Goal: Task Accomplishment & Management: Complete application form

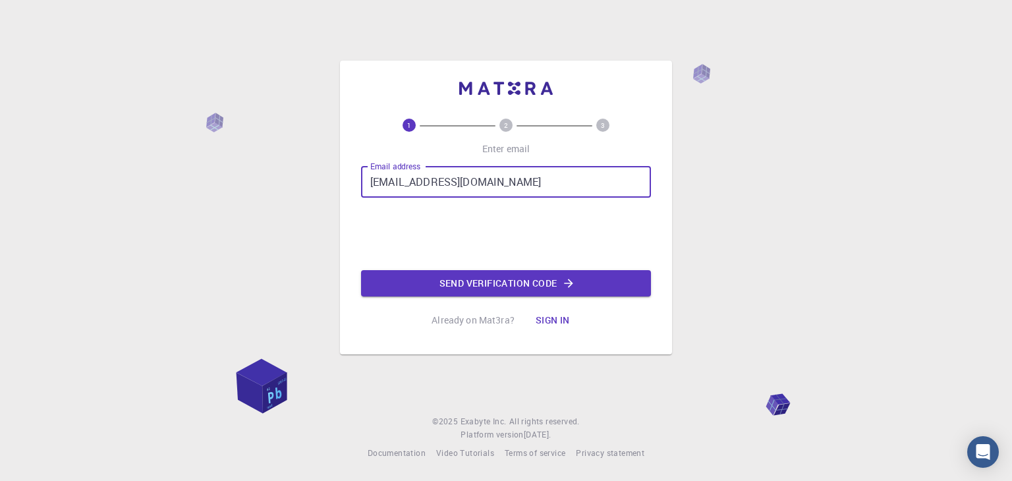
type input "[EMAIL_ADDRESS][DOMAIN_NAME]"
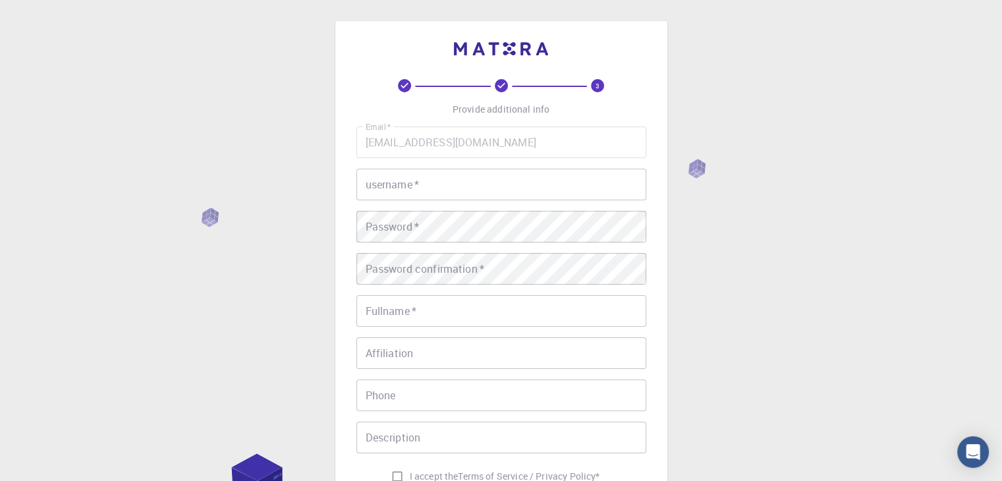
click at [436, 196] on input "username   *" at bounding box center [502, 185] width 290 height 32
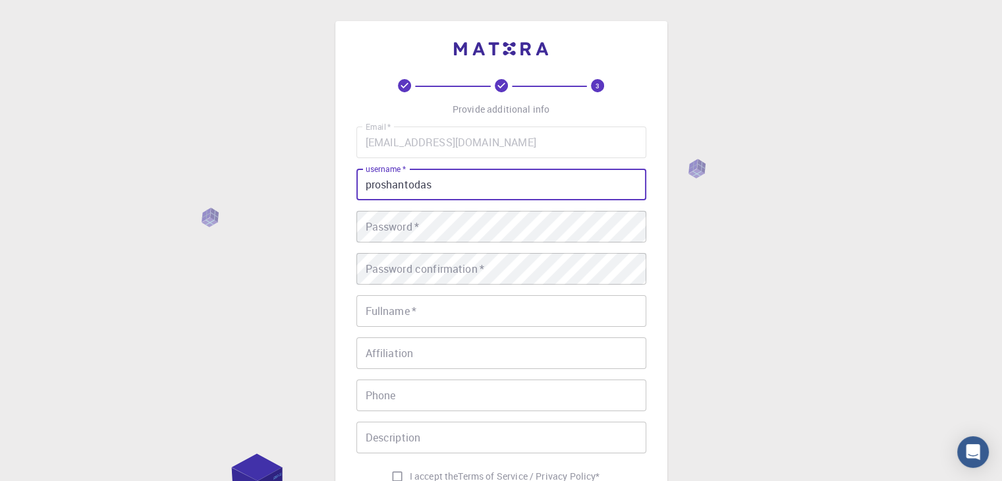
type input "proshantodas"
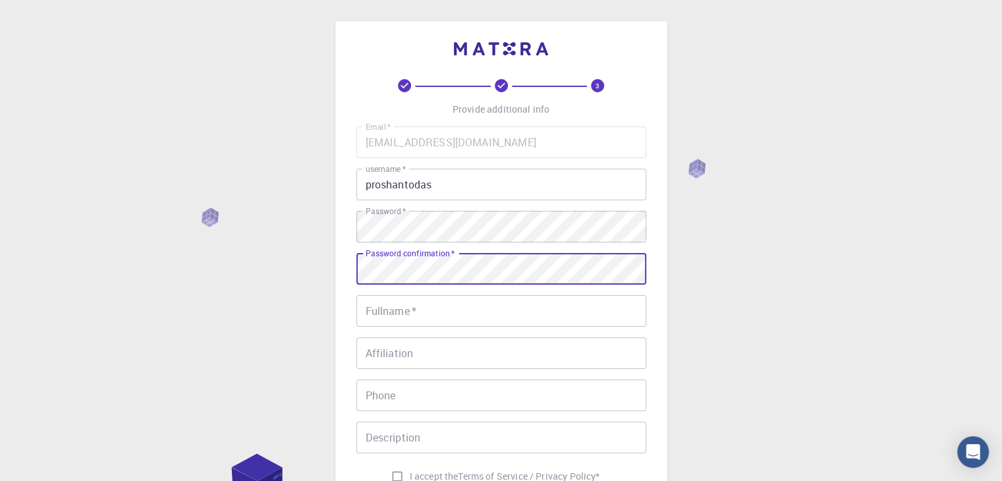
click at [434, 313] on input "Fullname   *" at bounding box center [502, 311] width 290 height 32
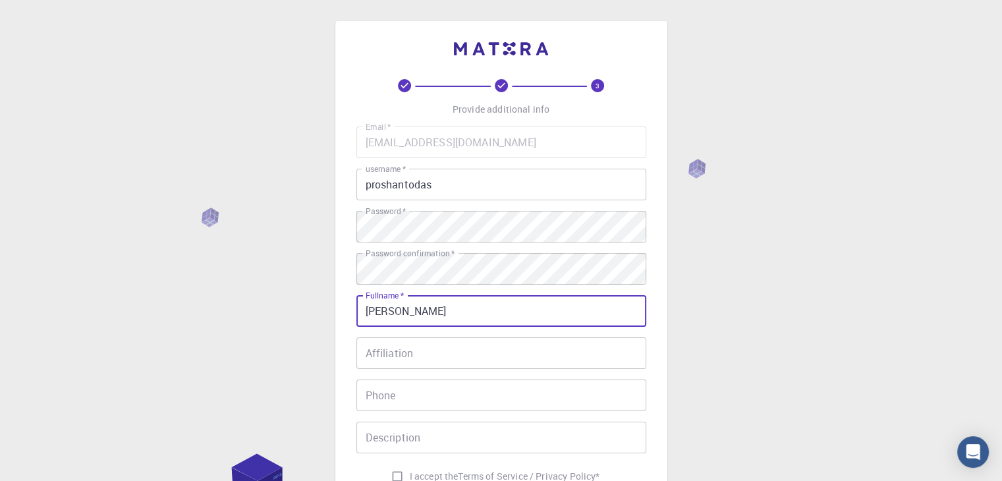
type input "[PERSON_NAME]"
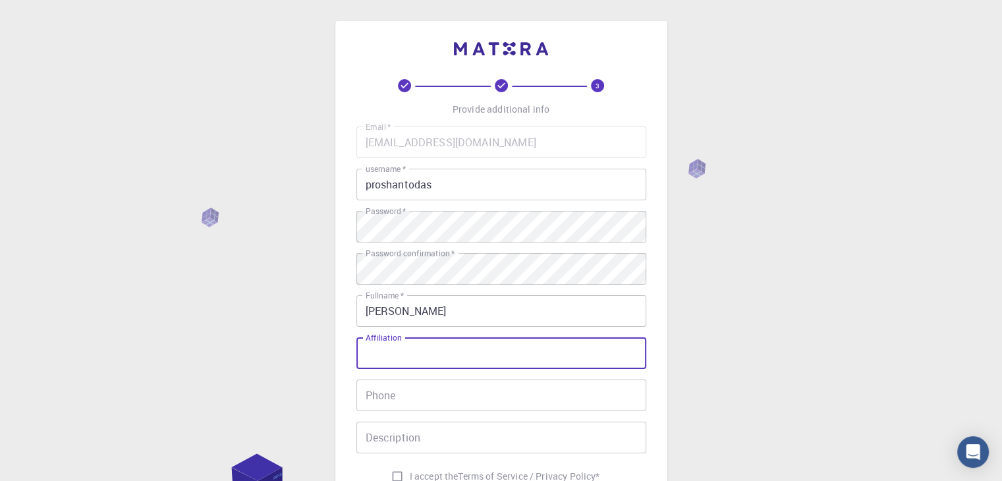
click at [422, 345] on input "Affiliation" at bounding box center [502, 353] width 290 height 32
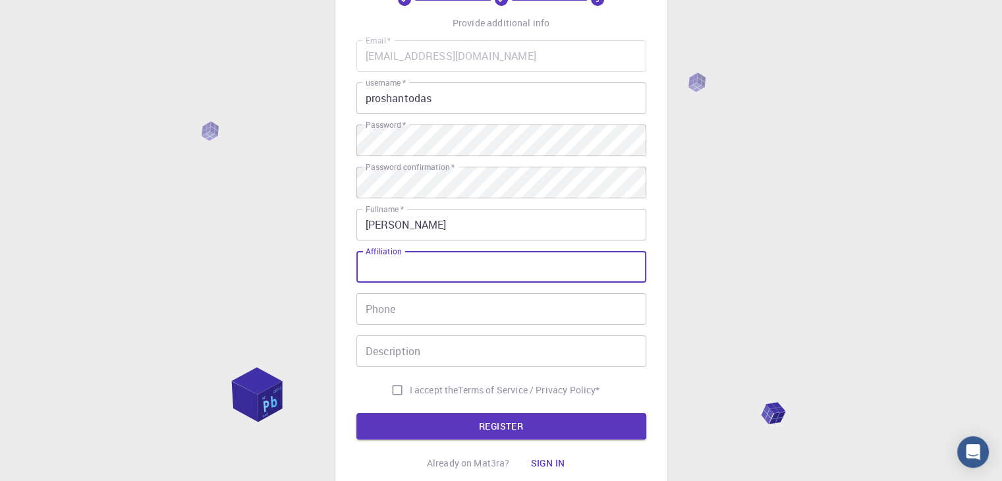
scroll to position [88, 0]
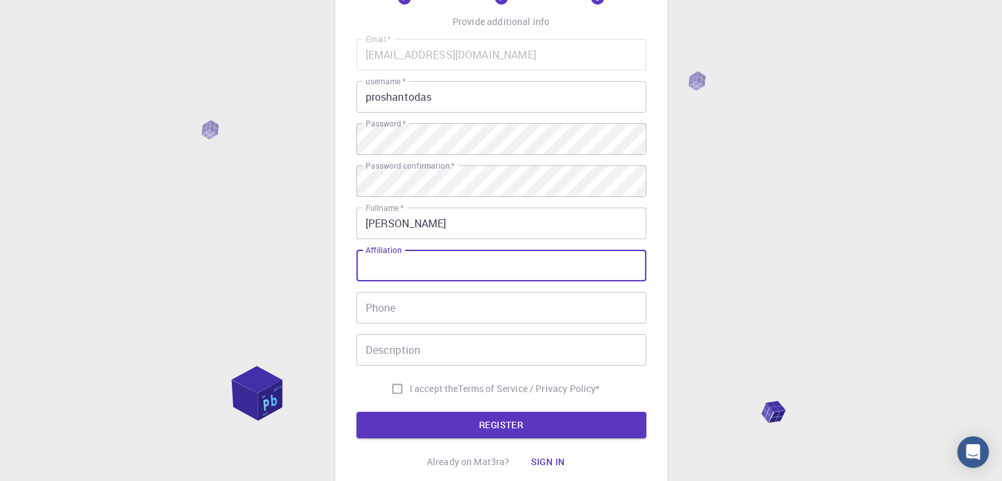
click at [498, 298] on input "Phone" at bounding box center [502, 308] width 290 height 32
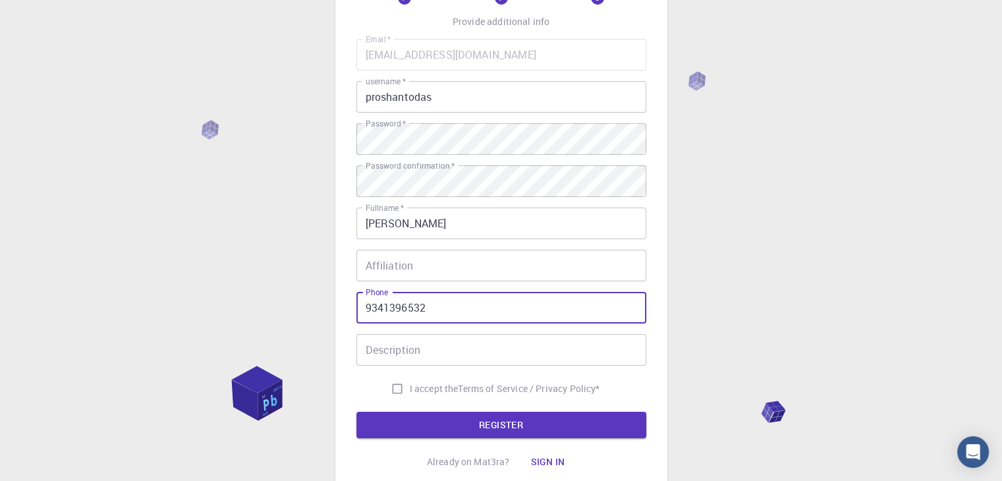
type input "9341396532"
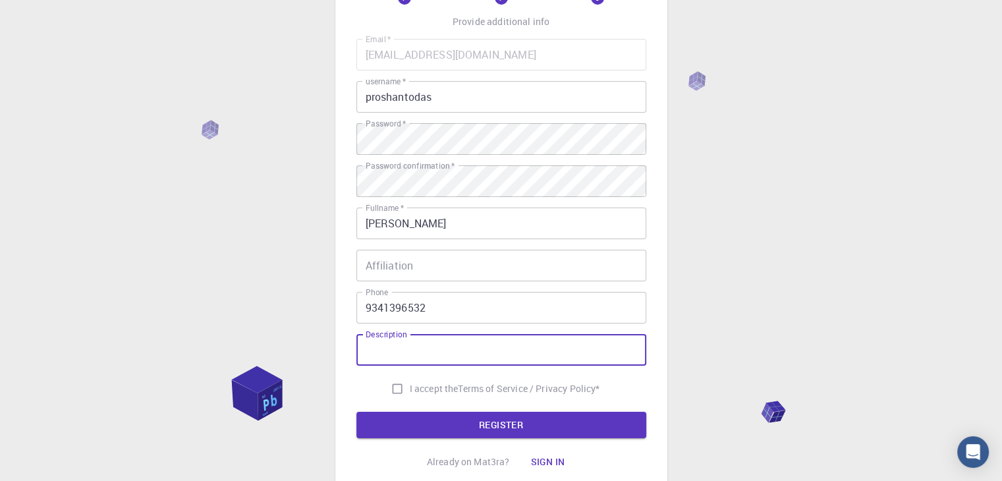
click at [457, 349] on input "Description" at bounding box center [502, 350] width 290 height 32
click at [399, 386] on input "I accept the Terms of Service / Privacy Policy *" at bounding box center [397, 388] width 25 height 25
checkbox input "true"
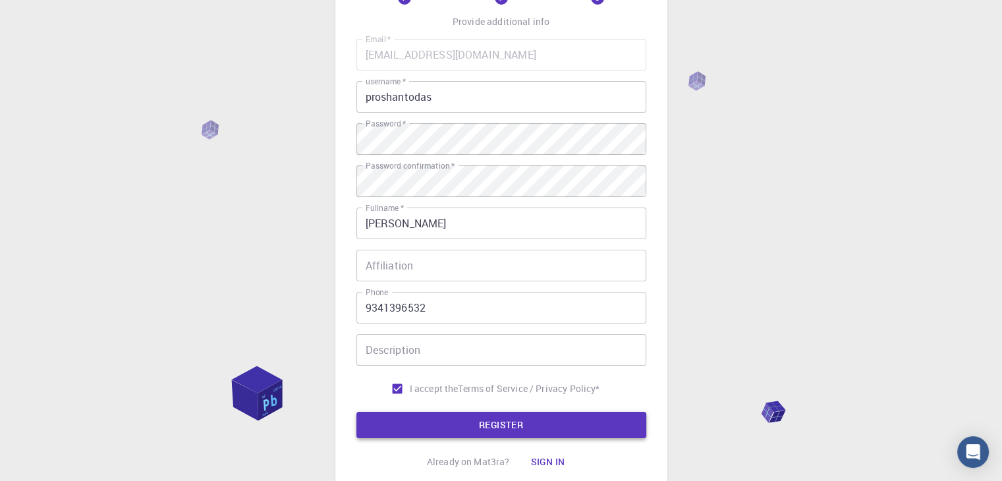
click at [424, 426] on button "REGISTER" at bounding box center [502, 425] width 290 height 26
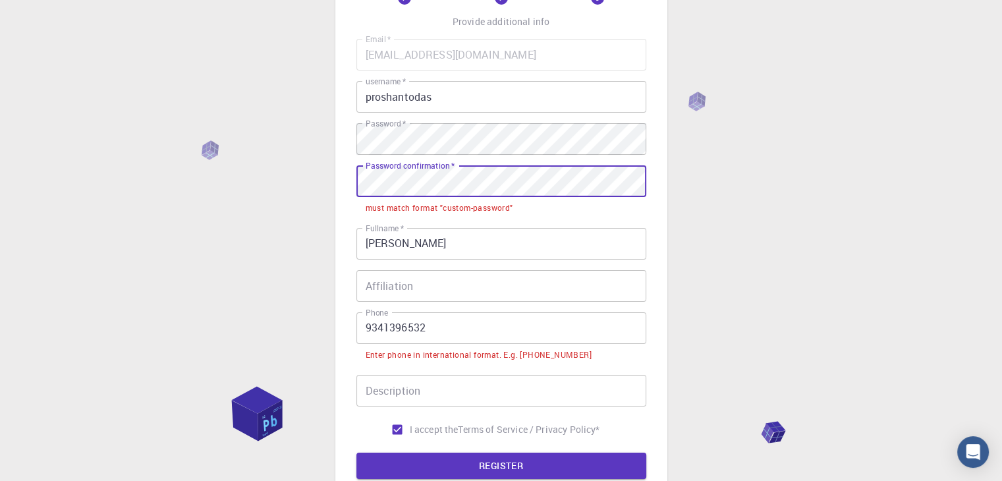
click at [262, 172] on div "3 Provide additional info Email   * [EMAIL_ADDRESS][DOMAIN_NAME] Email   * user…" at bounding box center [501, 268] width 1002 height 712
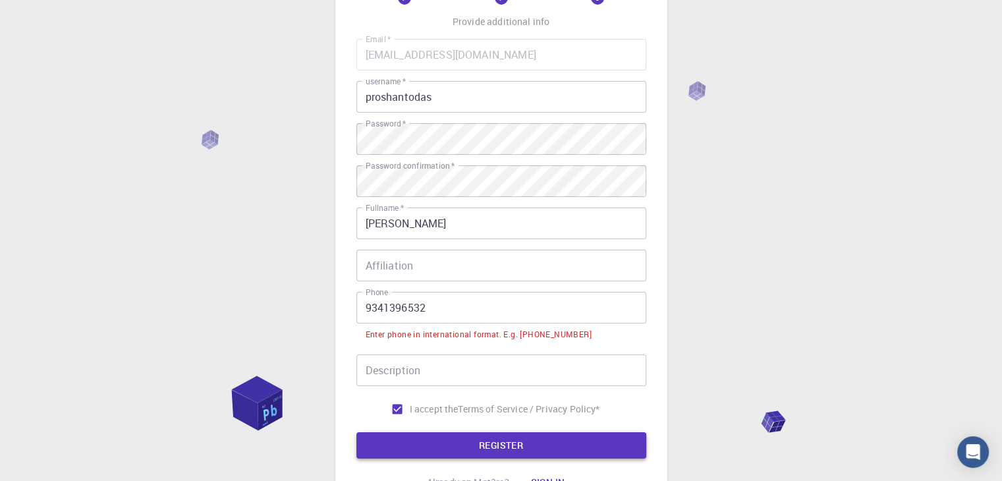
click at [437, 459] on div "3 Provide additional info Email   * [EMAIL_ADDRESS][DOMAIN_NAME] Email   * user…" at bounding box center [502, 243] width 290 height 504
click at [453, 448] on button "REGISTER" at bounding box center [502, 445] width 290 height 26
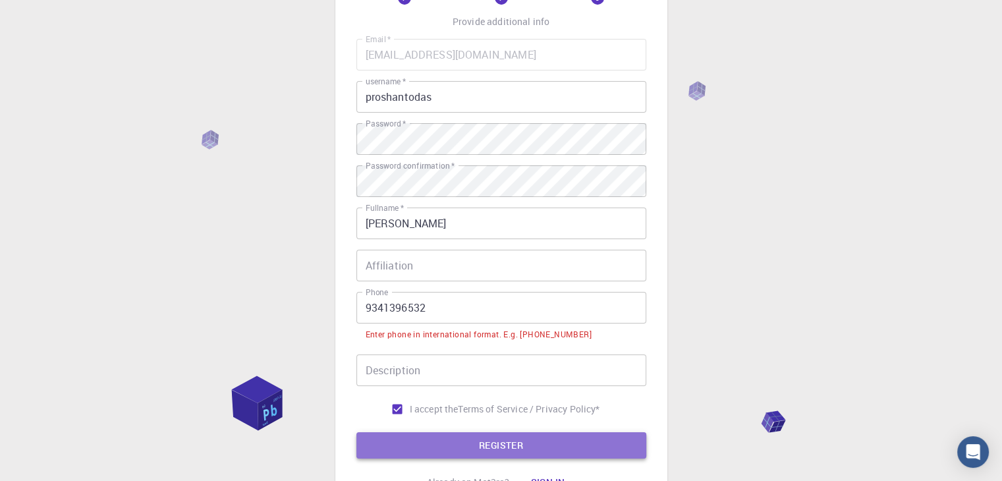
click at [472, 446] on button "REGISTER" at bounding box center [502, 445] width 290 height 26
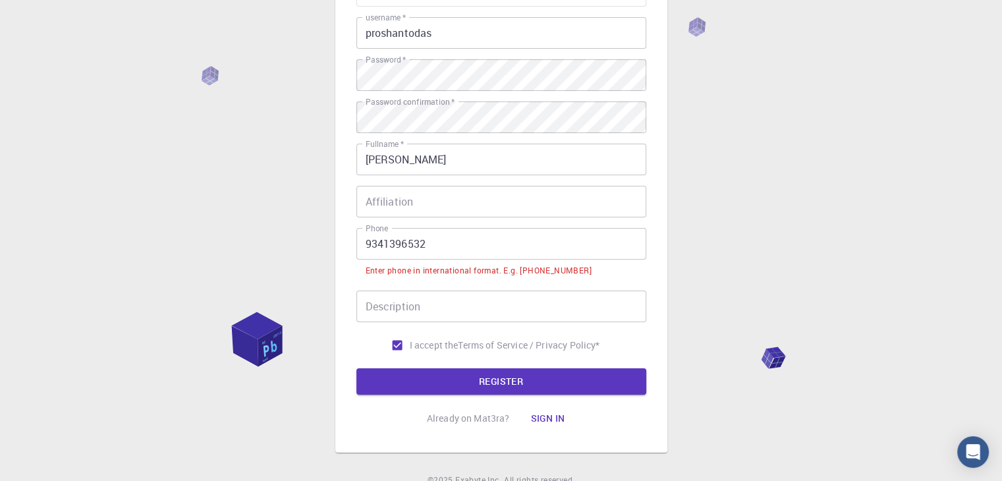
scroll to position [175, 0]
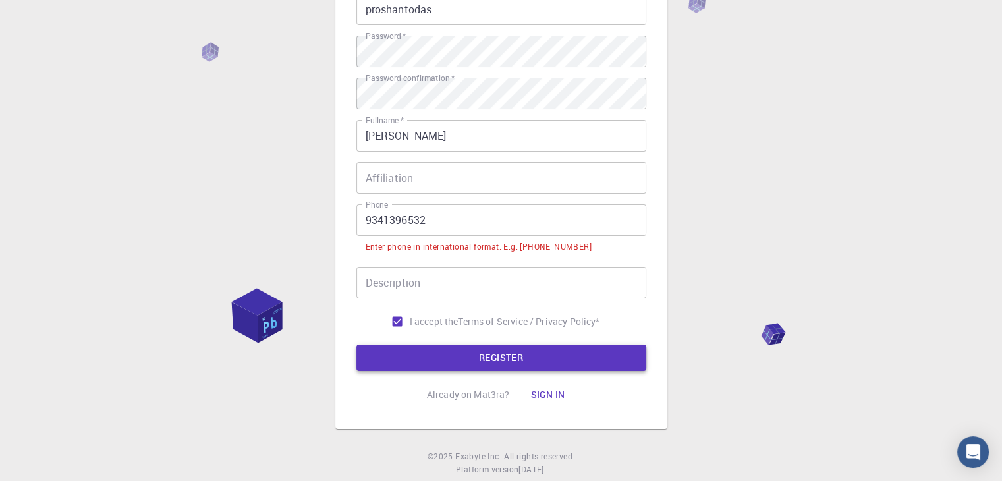
click at [540, 355] on button "REGISTER" at bounding box center [502, 358] width 290 height 26
click at [366, 222] on input "9341396532" at bounding box center [502, 220] width 290 height 32
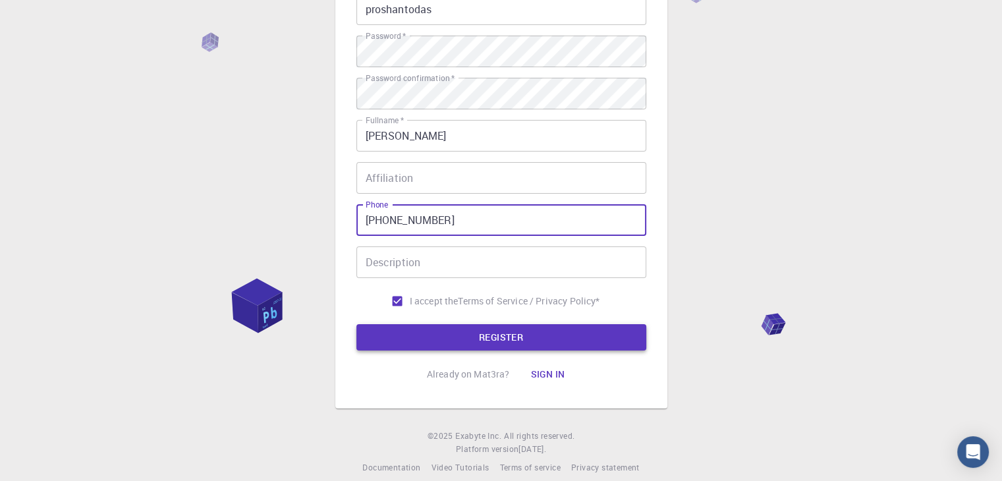
type input "[PHONE_NUMBER]"
click at [515, 335] on button "REGISTER" at bounding box center [502, 337] width 290 height 26
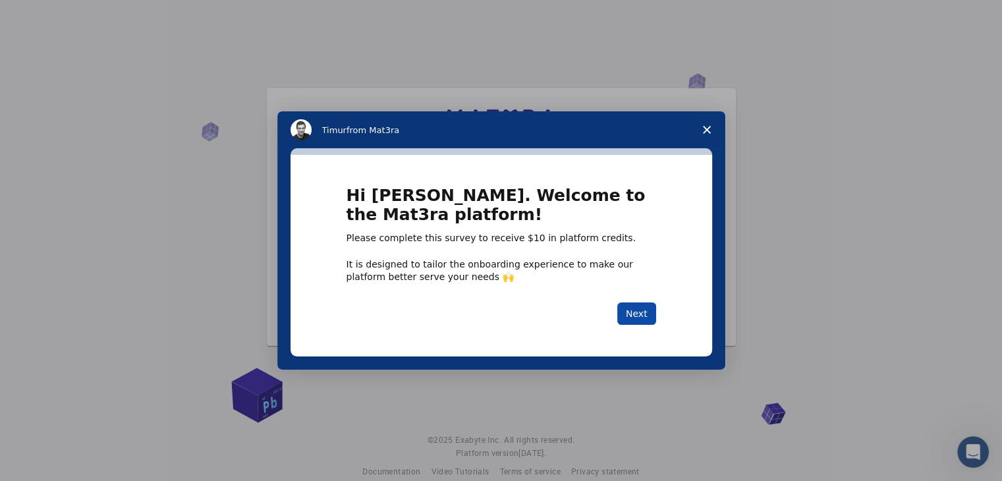
click at [641, 306] on button "Next" at bounding box center [637, 313] width 39 height 22
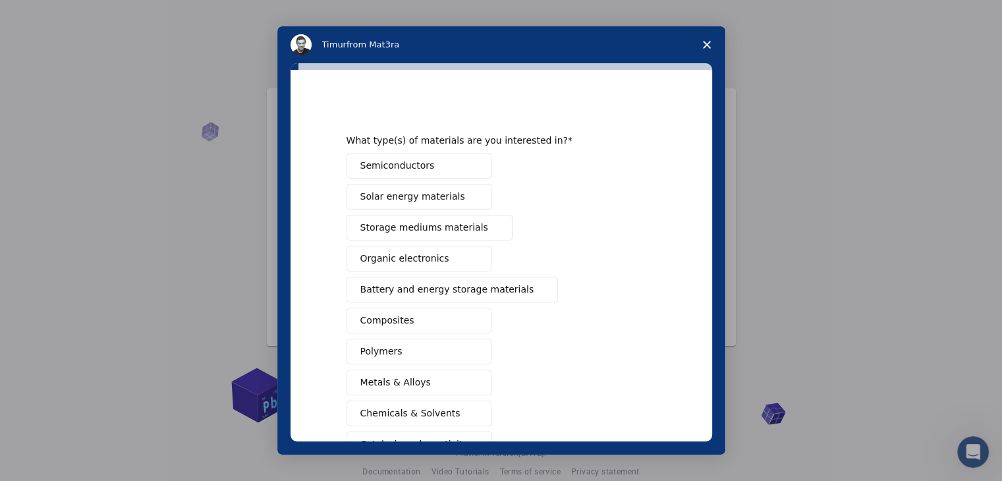
click at [434, 159] on button "Semiconductors" at bounding box center [419, 166] width 145 height 26
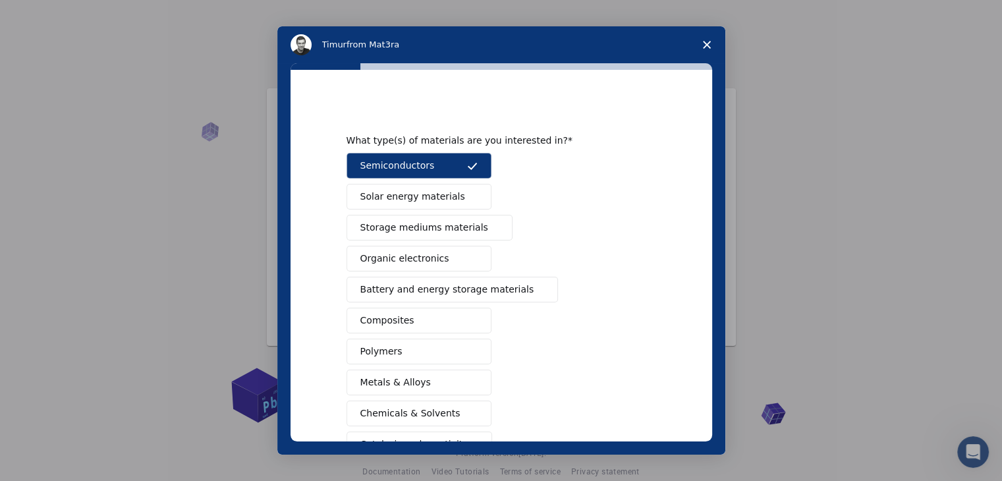
click at [409, 191] on span "Solar energy materials" at bounding box center [412, 197] width 105 height 14
click at [409, 231] on span "Storage mediums materials" at bounding box center [424, 228] width 128 height 14
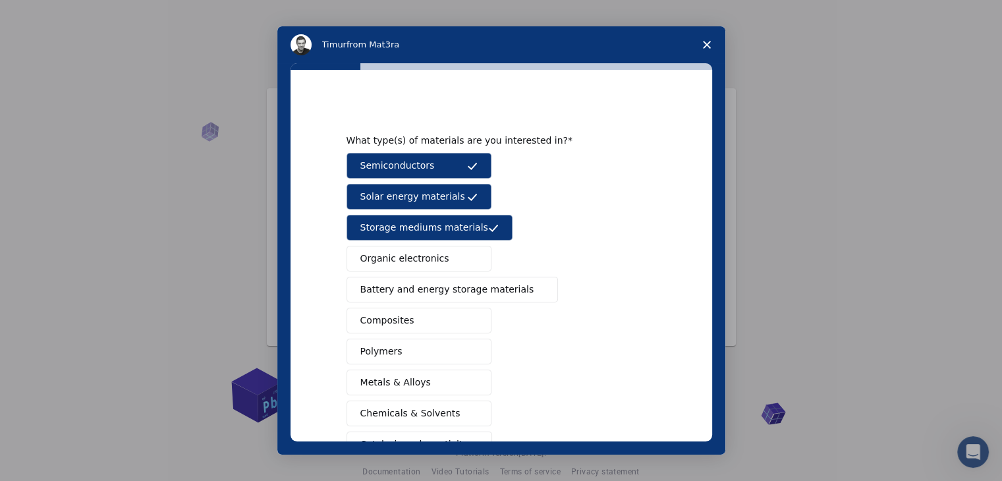
click at [406, 258] on span "Organic electronics" at bounding box center [404, 259] width 89 height 14
click at [407, 259] on span "Organic electronics" at bounding box center [404, 259] width 89 height 14
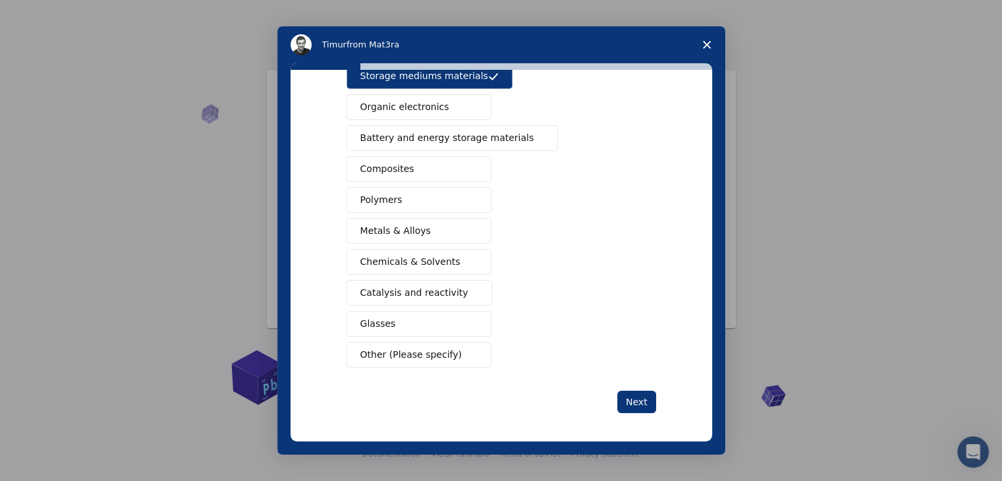
scroll to position [18, 0]
click at [405, 286] on span "Catalysis and reactivity" at bounding box center [414, 293] width 108 height 14
click at [419, 225] on span "Metals & Alloys" at bounding box center [395, 231] width 71 height 14
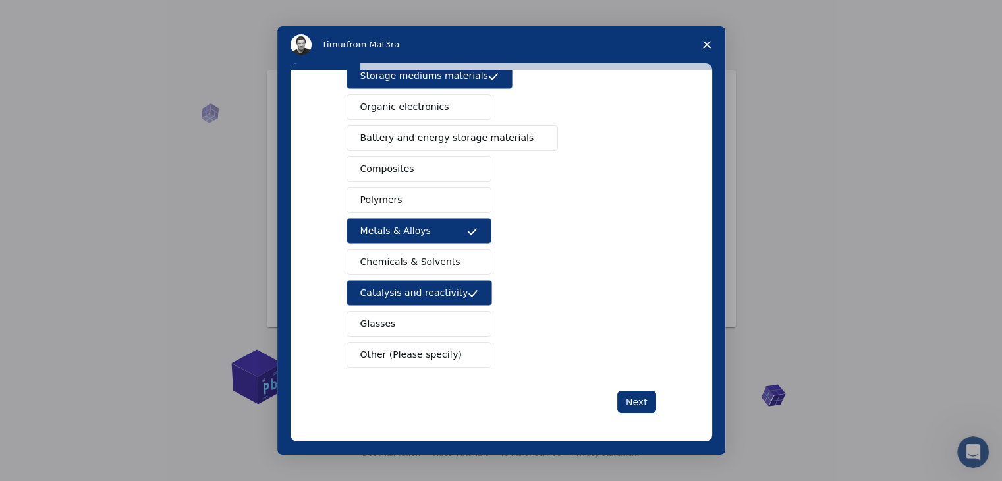
click at [412, 191] on button "Polymers" at bounding box center [419, 200] width 145 height 26
click at [417, 167] on button "Composites" at bounding box center [419, 169] width 145 height 26
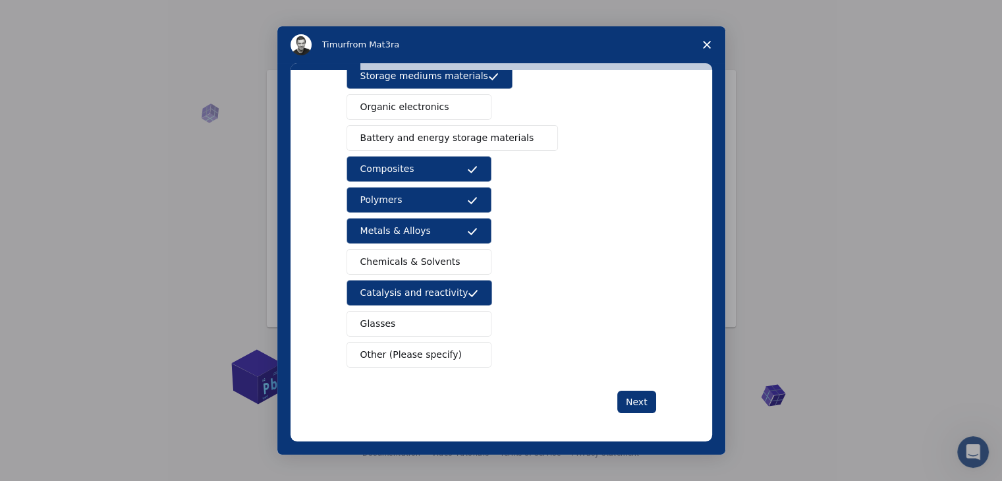
click at [441, 138] on span "Battery and energy storage materials" at bounding box center [447, 138] width 174 height 14
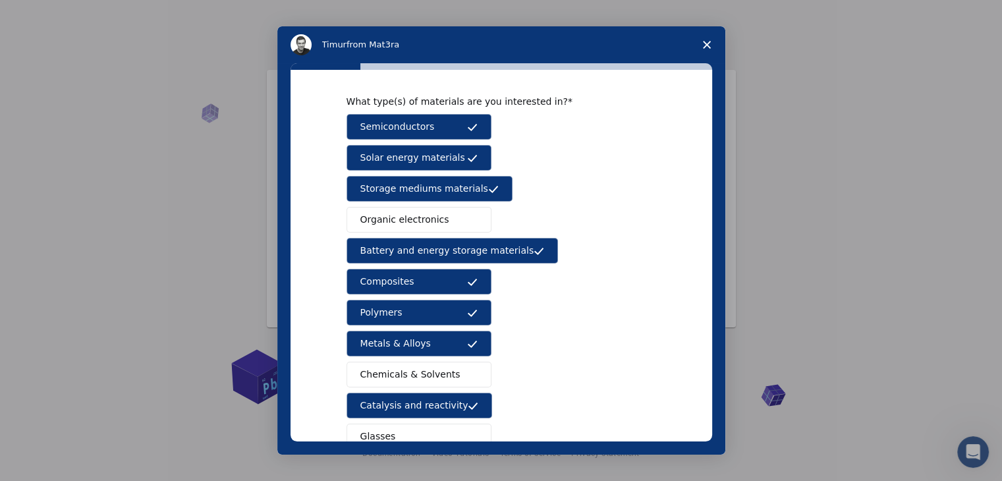
scroll to position [152, 0]
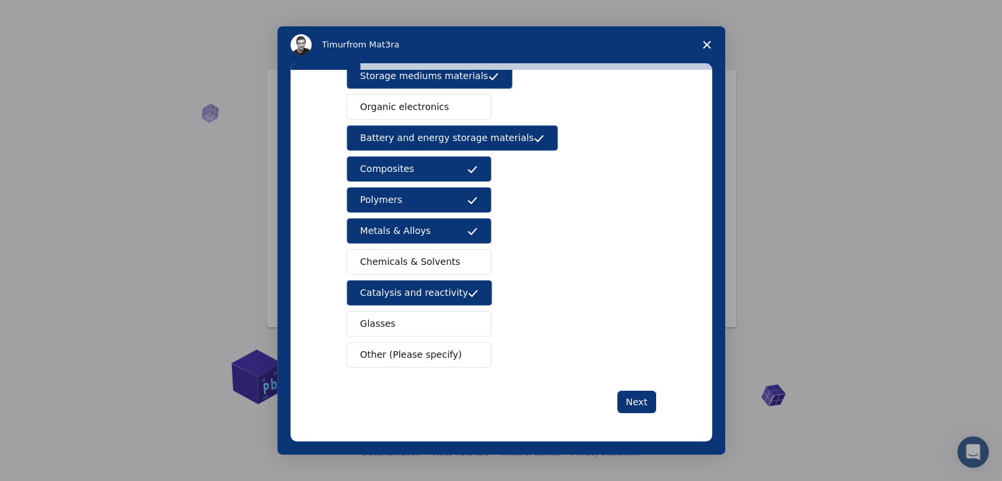
click at [406, 352] on span "Other (Please specify)" at bounding box center [410, 355] width 101 height 14
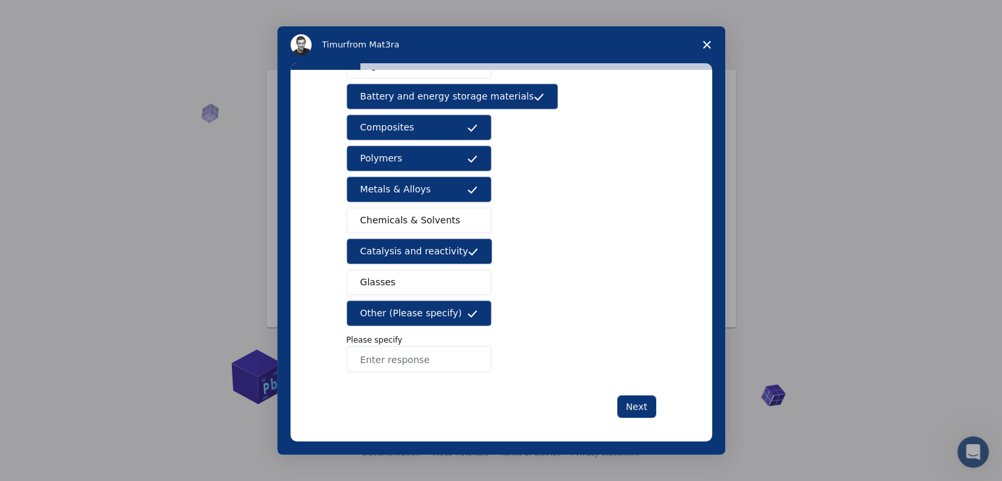
scroll to position [198, 0]
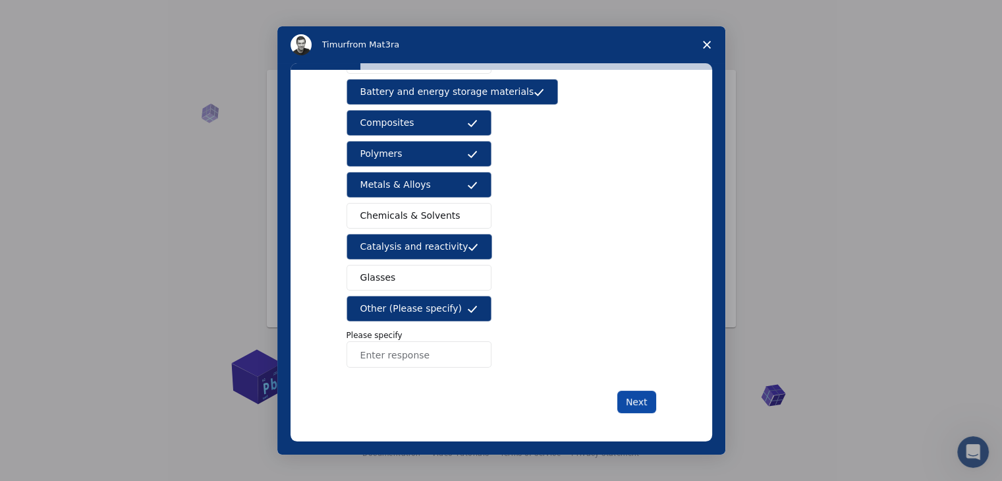
click at [627, 403] on button "Next" at bounding box center [637, 402] width 39 height 22
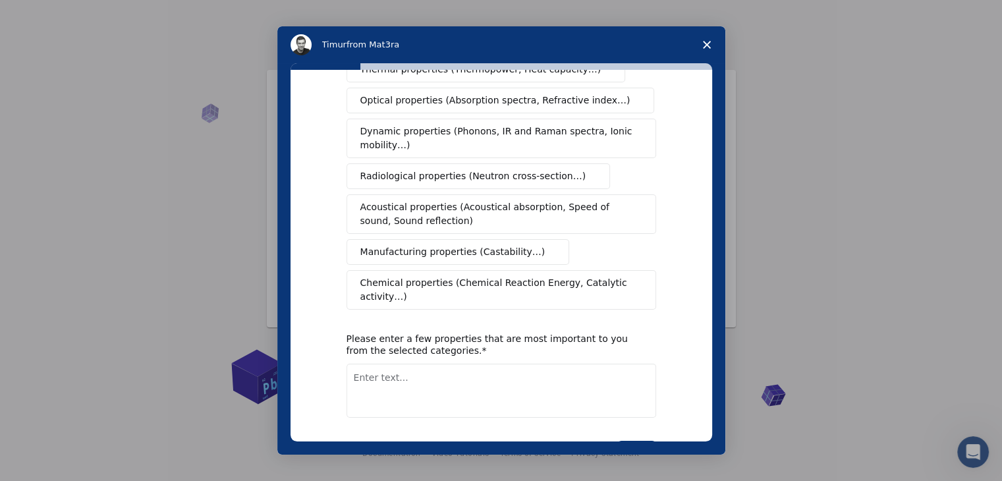
scroll to position [0, 0]
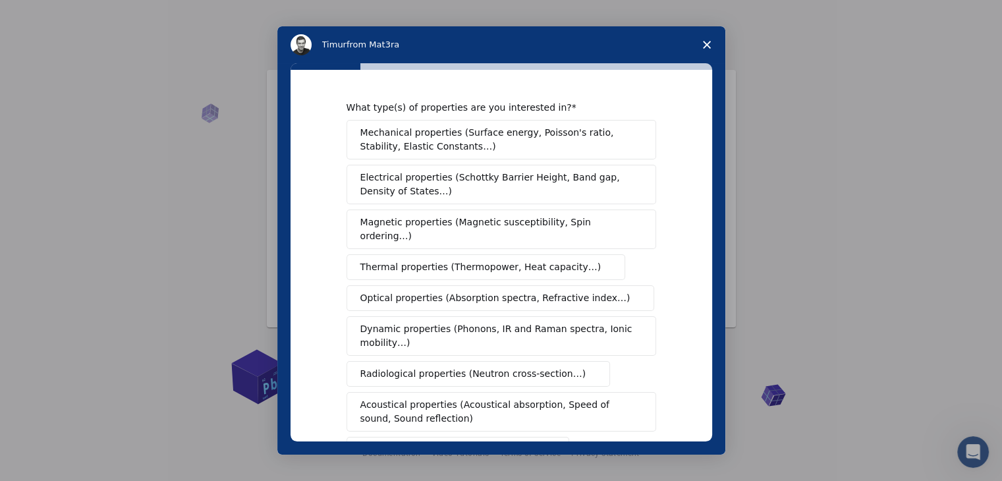
click at [575, 145] on span "Mechanical properties (Surface energy, Poisson's ratio, Stability, Elastic Cons…" at bounding box center [497, 140] width 275 height 28
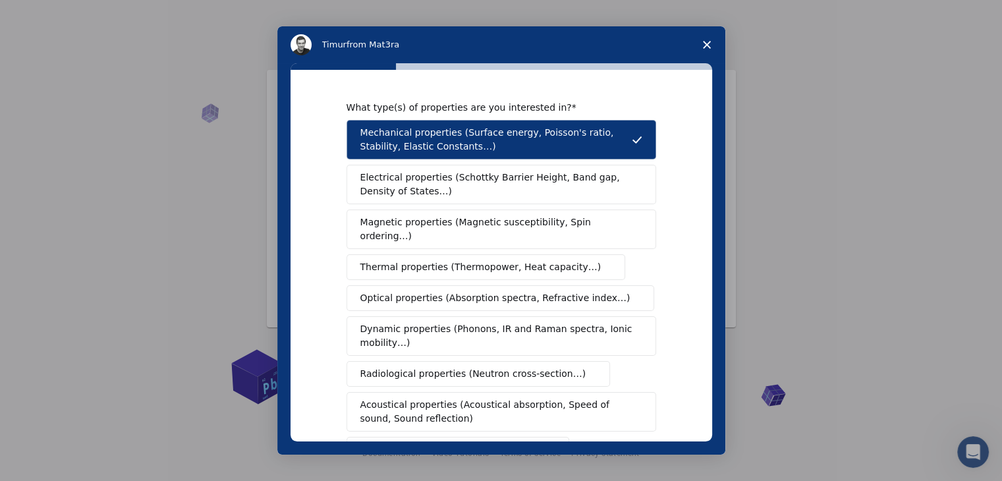
click at [469, 227] on span "Magnetic properties (Magnetic susceptibility, Spin ordering…)" at bounding box center [496, 230] width 272 height 28
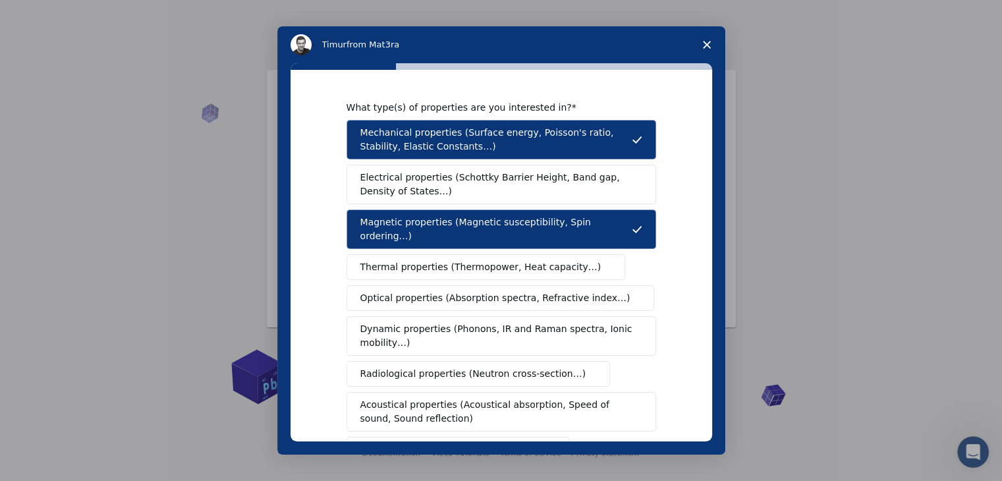
click at [459, 260] on span "Thermal properties (Thermopower, Heat capacity…)" at bounding box center [480, 267] width 241 height 14
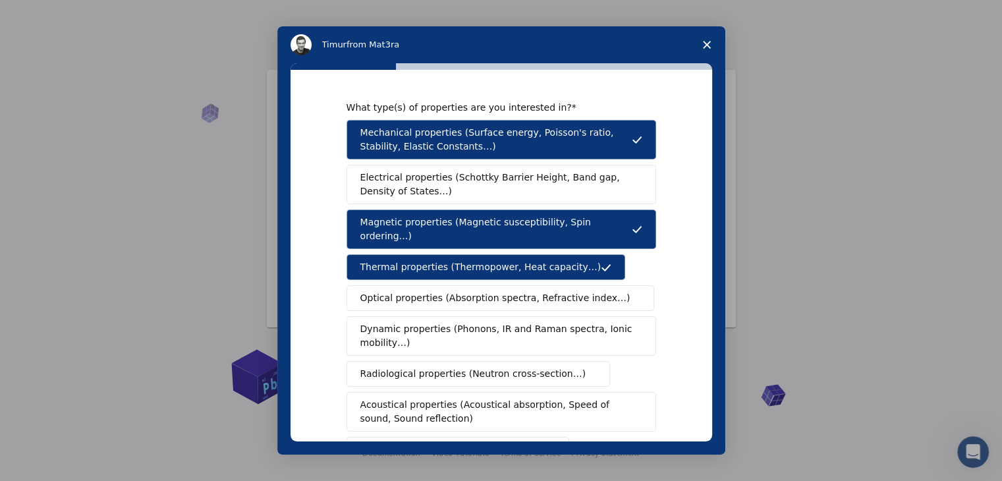
click at [399, 179] on span "Electrical properties (Schottky Barrier Height, Band gap, Density of States…)" at bounding box center [497, 185] width 274 height 28
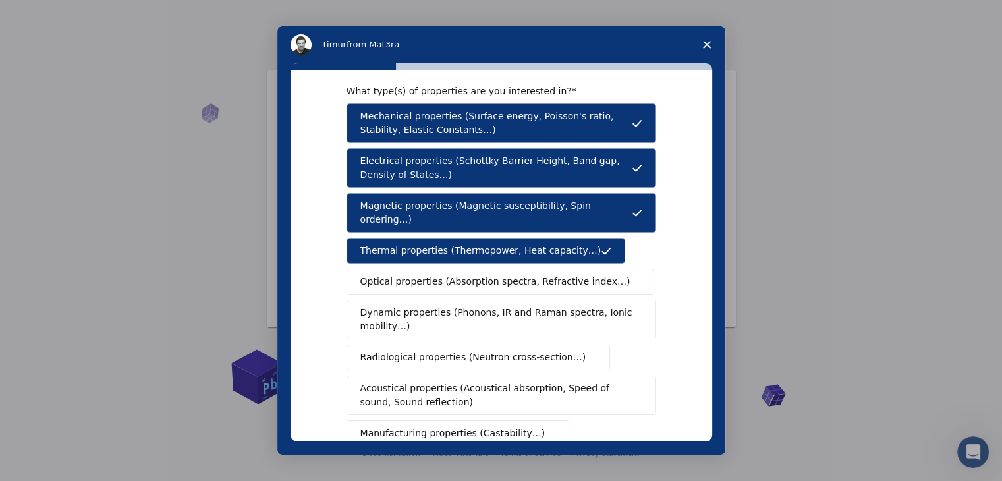
scroll to position [43, 0]
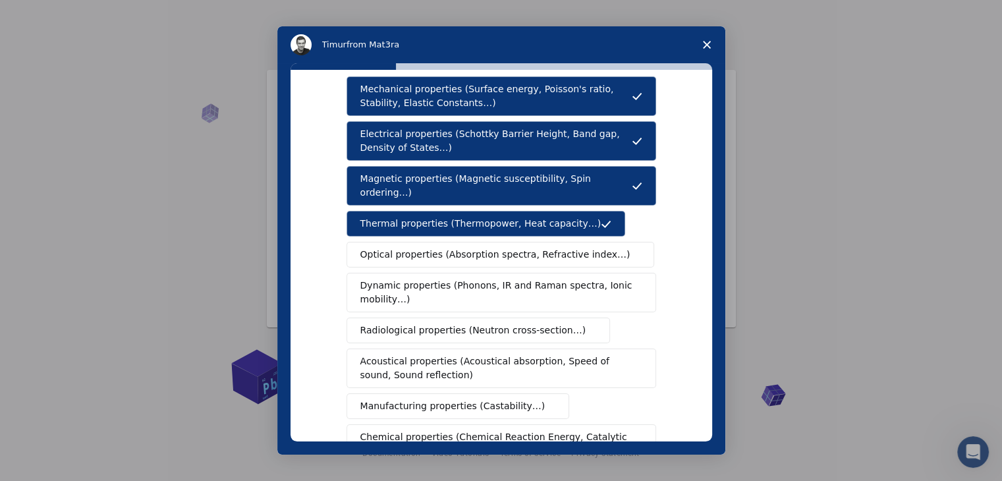
click at [469, 279] on span "Dynamic properties (Phonons, IR and Raman spectra, Ionic mobility…)" at bounding box center [496, 293] width 273 height 28
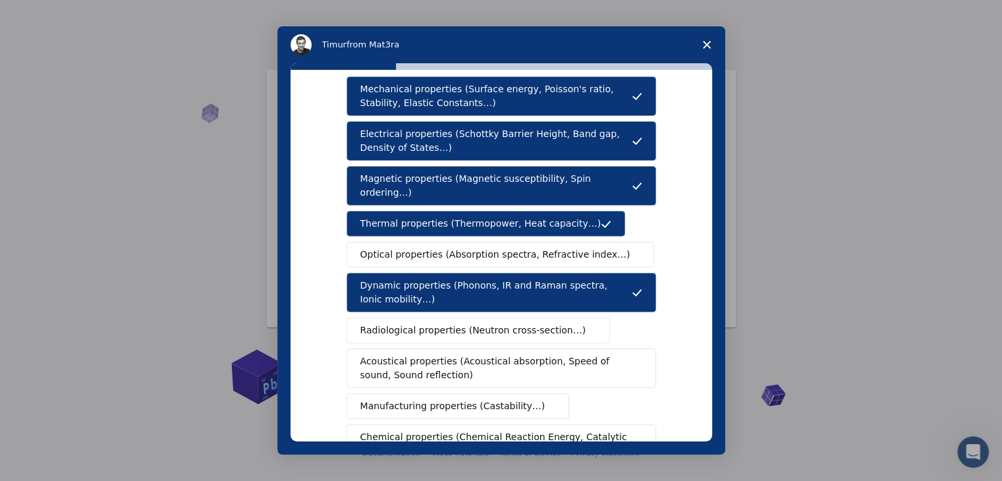
click at [486, 324] on span "Radiological properties (Neutron cross-section…)" at bounding box center [473, 331] width 226 height 14
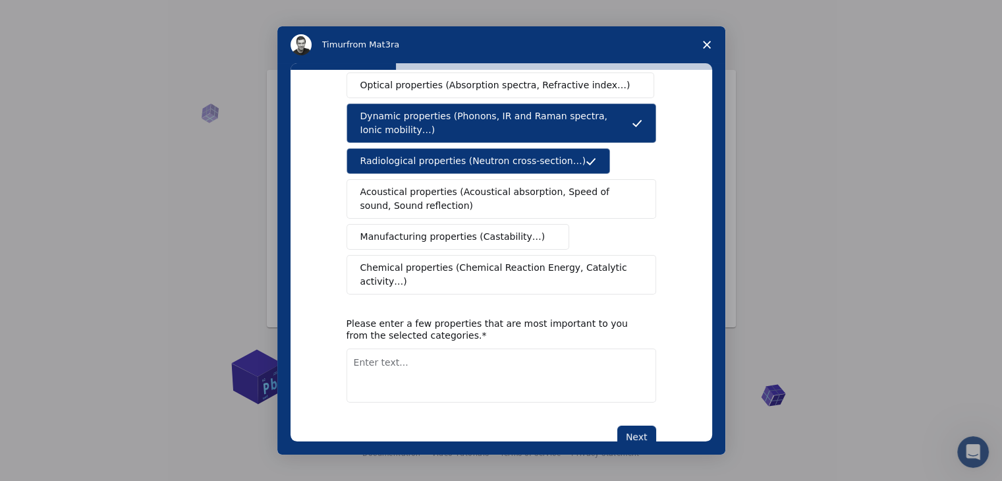
scroll to position [219, 0]
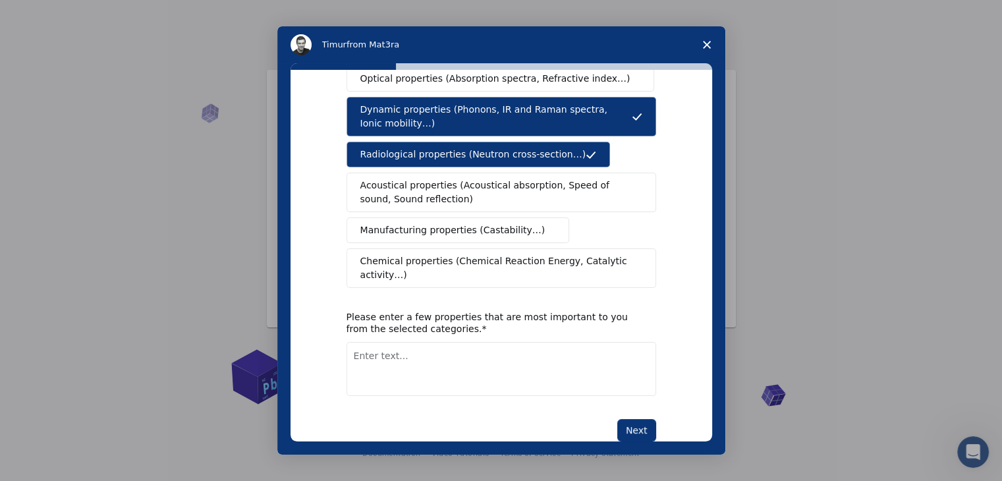
click at [442, 179] on span "Acoustical properties (Acoustical absorption, Speed of sound, Sound reflection)" at bounding box center [497, 193] width 274 height 28
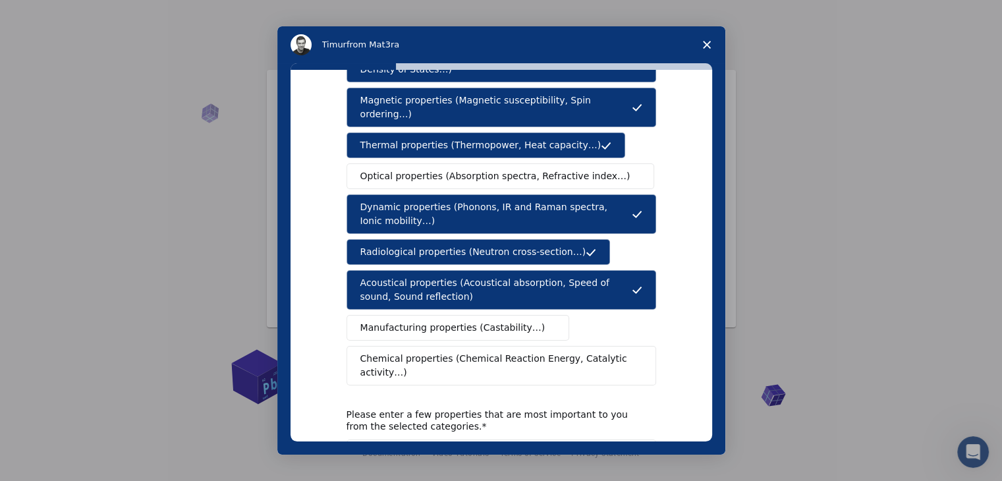
scroll to position [43, 0]
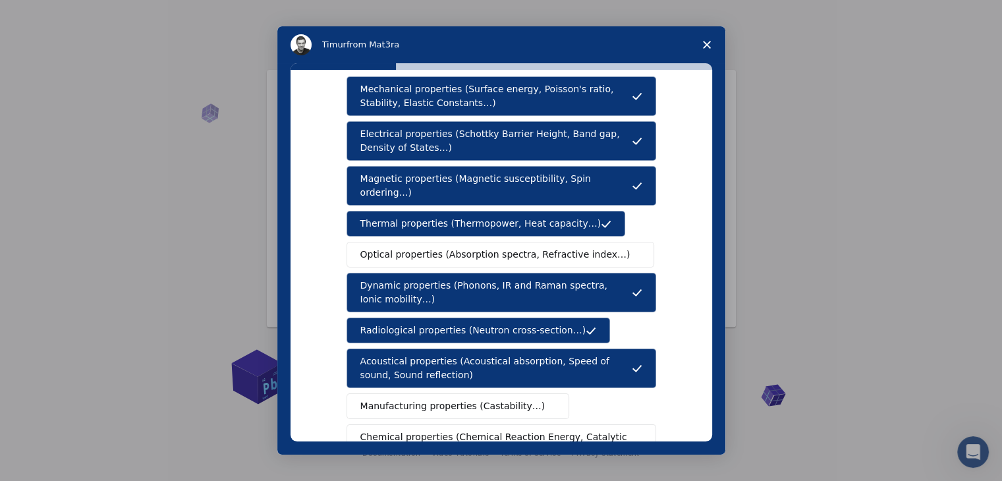
click at [452, 248] on span "Optical properties (Absorption spectra, Refractive index…)" at bounding box center [495, 255] width 270 height 14
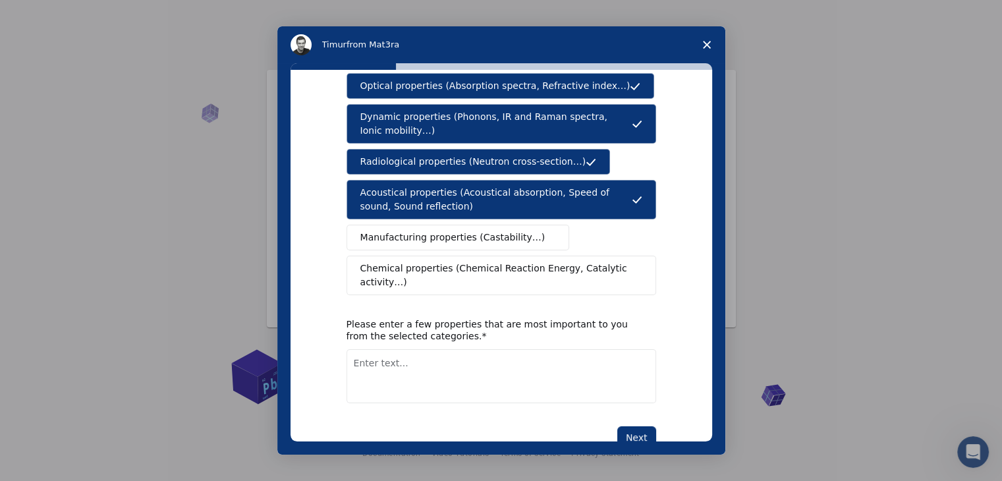
scroll to position [220, 0]
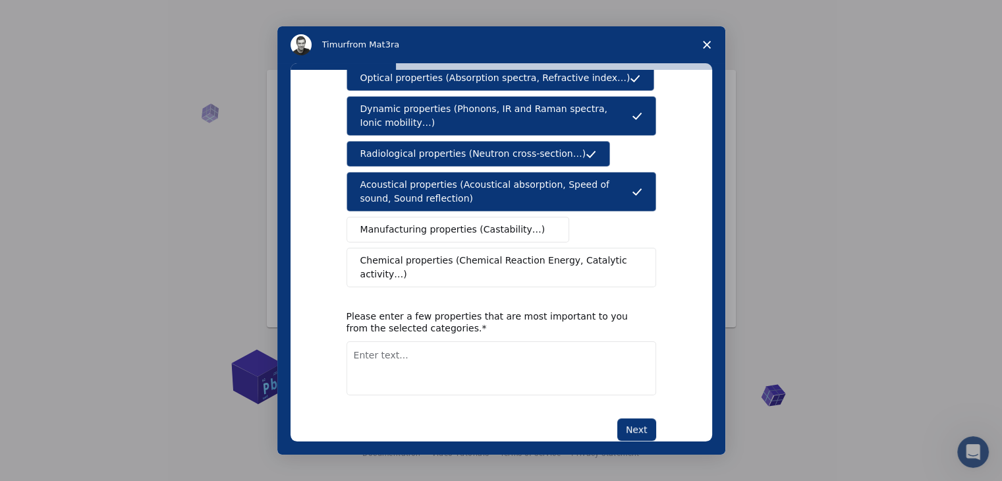
click at [651, 418] on button "Next" at bounding box center [637, 429] width 39 height 22
click at [497, 357] on textarea "Enter text..." at bounding box center [502, 384] width 310 height 54
click at [451, 341] on textarea "Enter text..." at bounding box center [502, 368] width 310 height 54
type textarea "all"
click at [635, 418] on button "Next" at bounding box center [637, 429] width 39 height 22
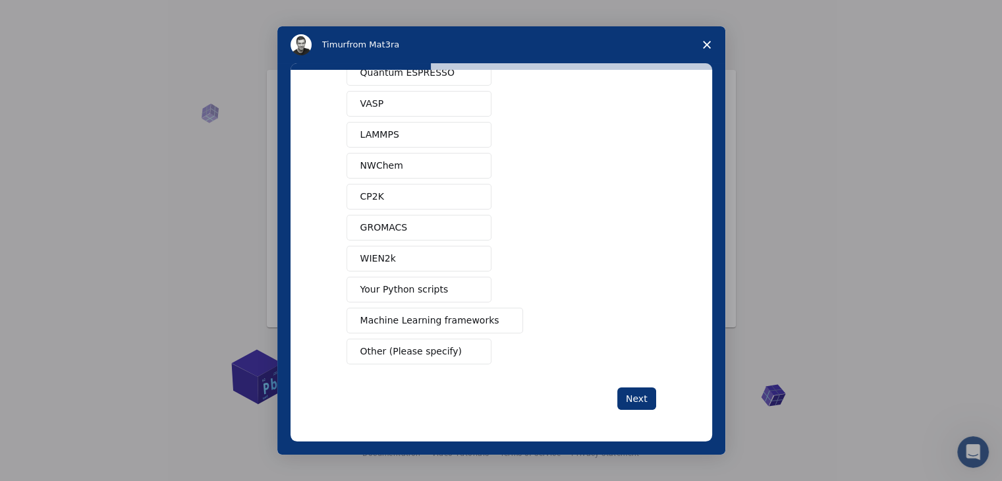
scroll to position [0, 0]
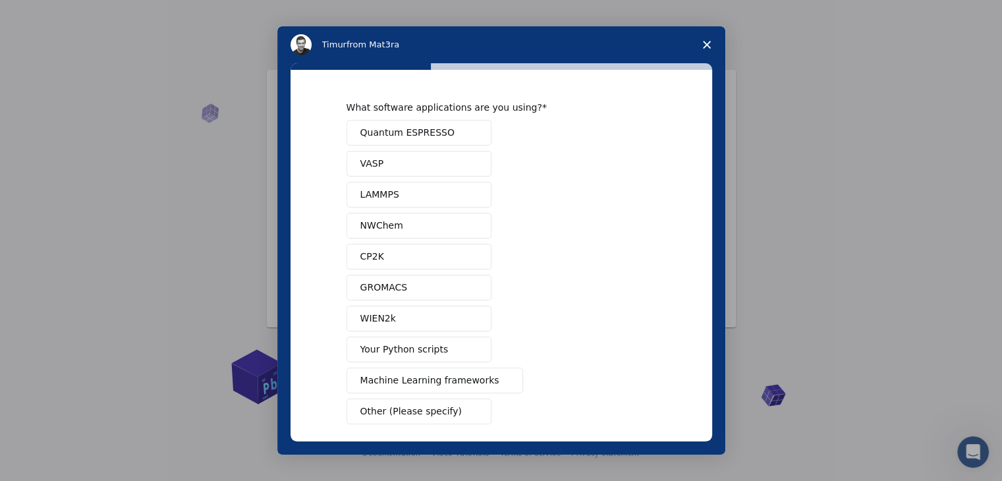
click at [422, 127] on span "Quantum ESPRESSO" at bounding box center [407, 133] width 94 height 14
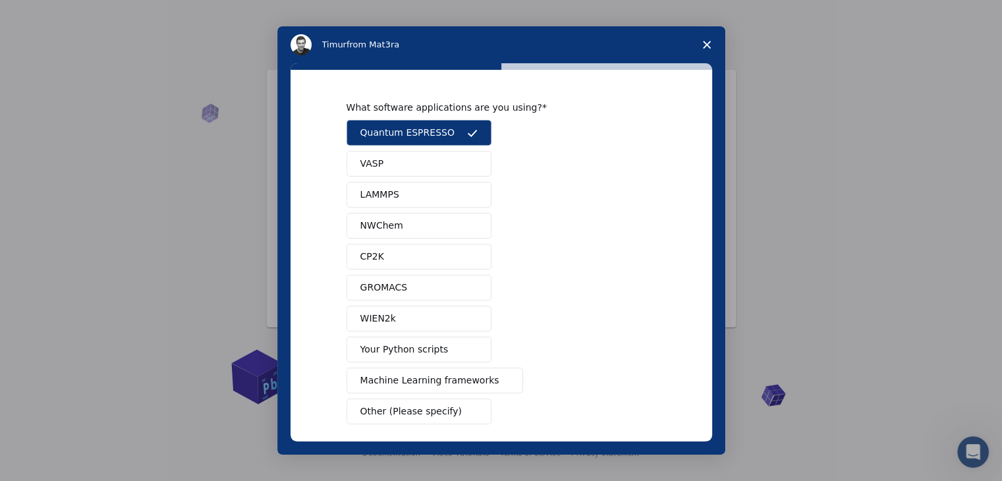
click at [403, 163] on button "VASP" at bounding box center [419, 164] width 145 height 26
click at [391, 190] on span "LAMMPS" at bounding box center [379, 195] width 39 height 14
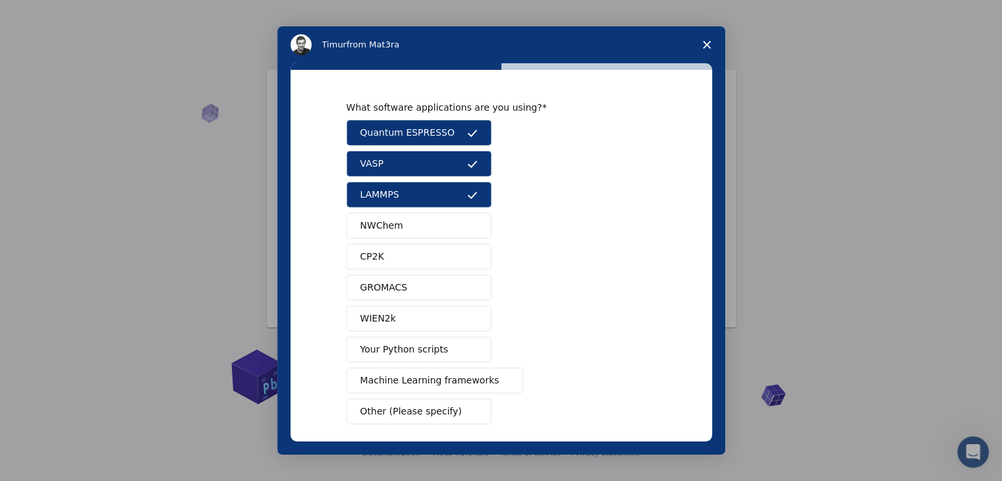
click at [385, 221] on span "NWChem" at bounding box center [381, 226] width 43 height 14
click at [392, 264] on button "CP2K" at bounding box center [419, 257] width 145 height 26
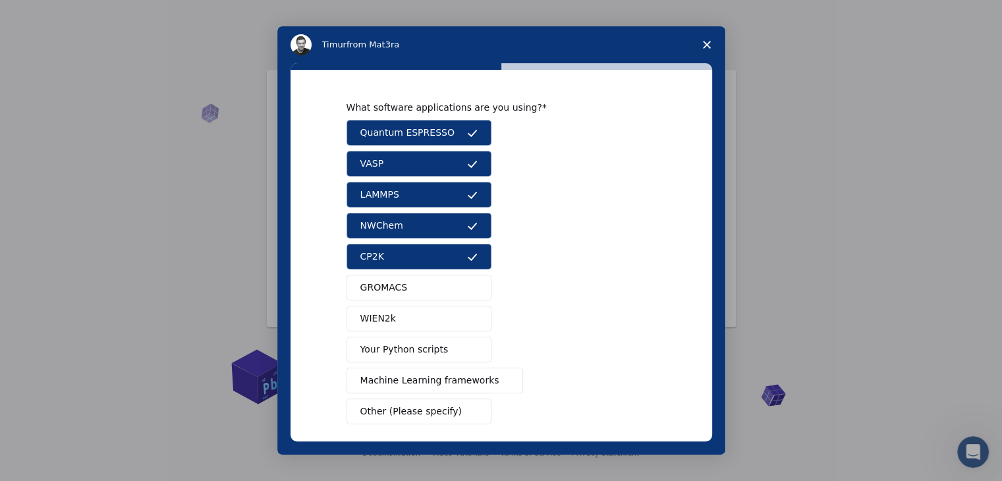
click at [390, 299] on button "GROMACS" at bounding box center [419, 288] width 145 height 26
click at [388, 314] on span "WIEN2k" at bounding box center [378, 319] width 36 height 14
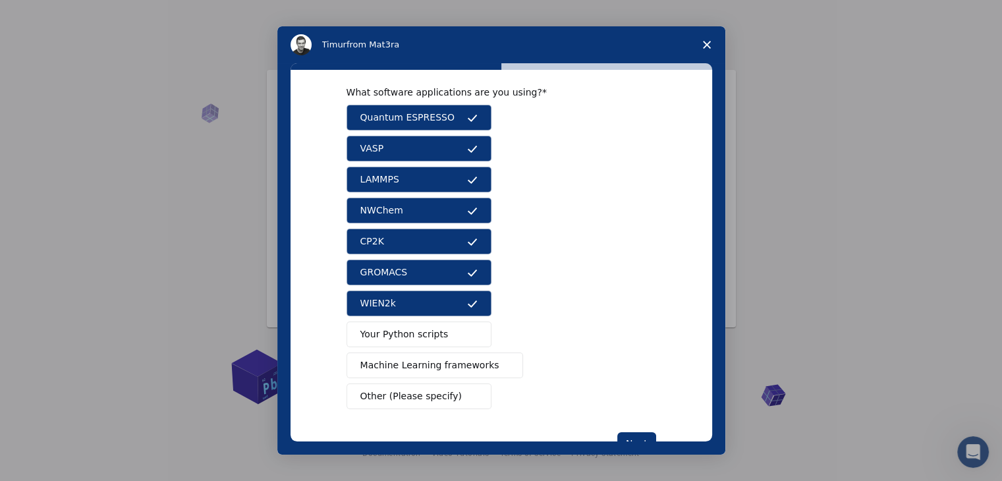
scroll to position [57, 0]
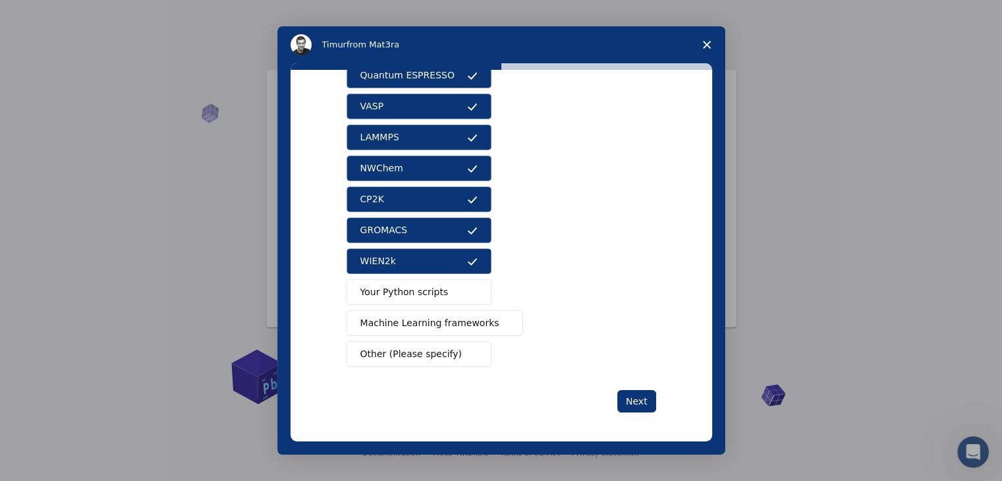
click at [414, 291] on span "Your Python scripts" at bounding box center [404, 292] width 88 height 14
click at [414, 324] on span "Machine Learning frameworks" at bounding box center [429, 323] width 139 height 14
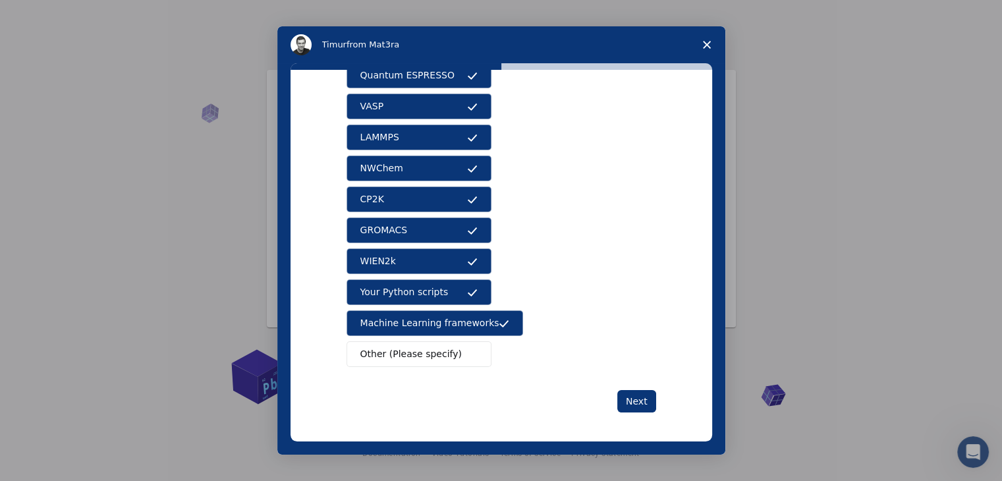
click at [424, 348] on span "Other (Please specify)" at bounding box center [410, 354] width 101 height 14
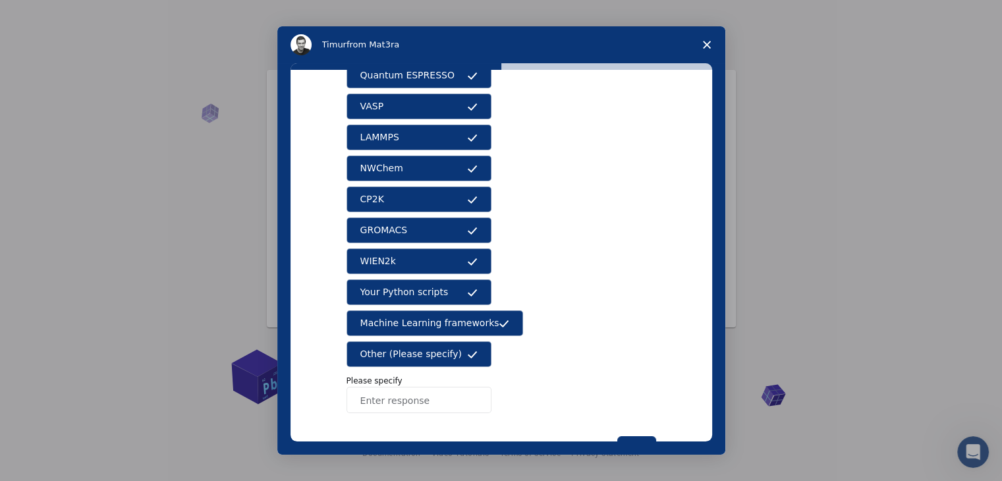
click at [449, 354] on button "Other (Please specify)" at bounding box center [419, 354] width 145 height 26
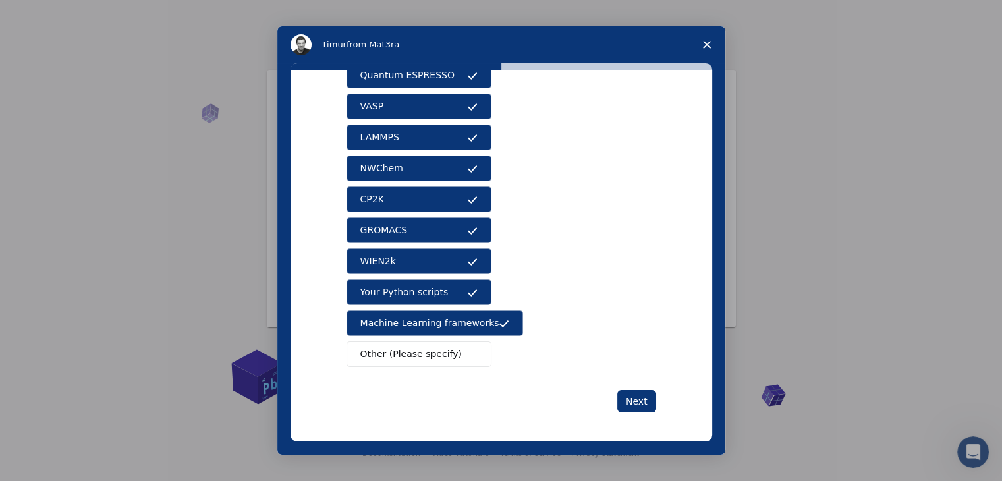
click at [440, 349] on span "Other (Please specify)" at bounding box center [410, 354] width 101 height 14
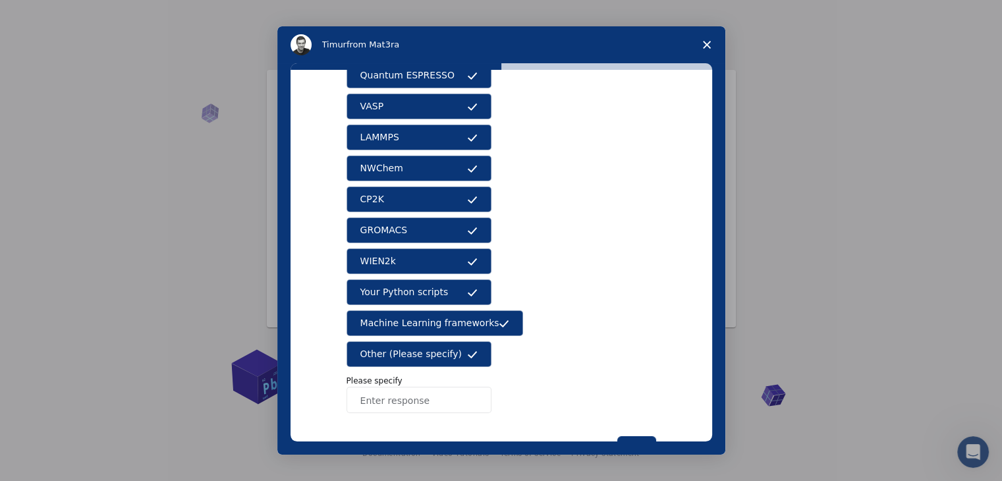
click at [394, 400] on input "Enter response" at bounding box center [419, 400] width 145 height 26
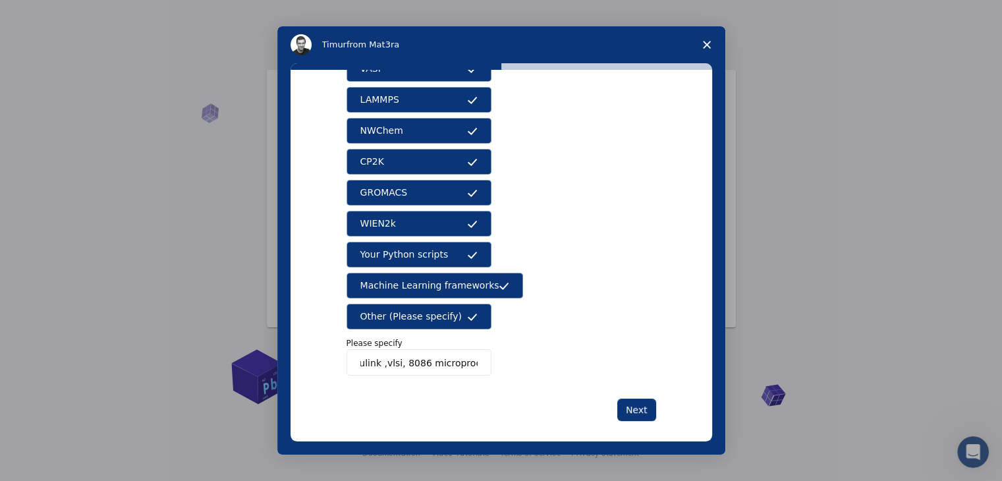
scroll to position [103, 0]
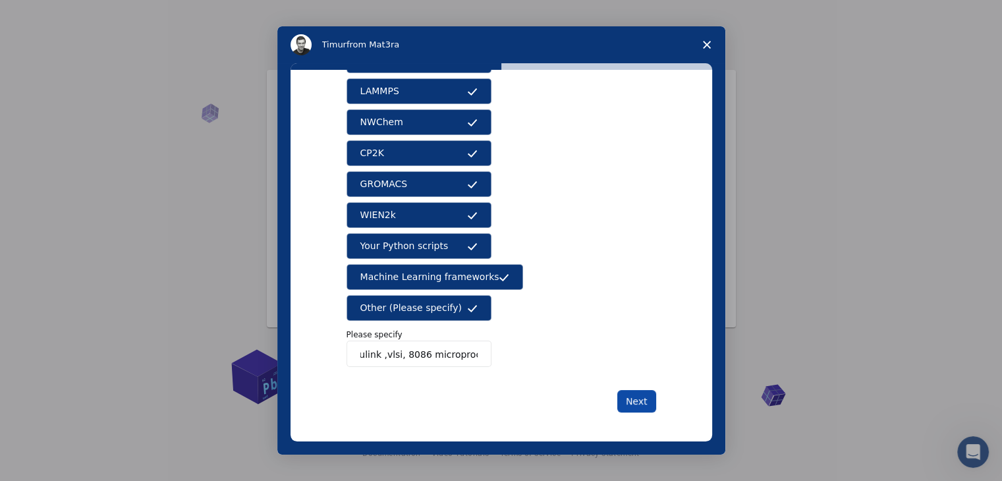
type input "matlab ,simulink ,vlsi, 8086 microprocessor"
click at [641, 407] on button "Next" at bounding box center [637, 401] width 39 height 22
click at [646, 399] on button "Next" at bounding box center [637, 401] width 39 height 22
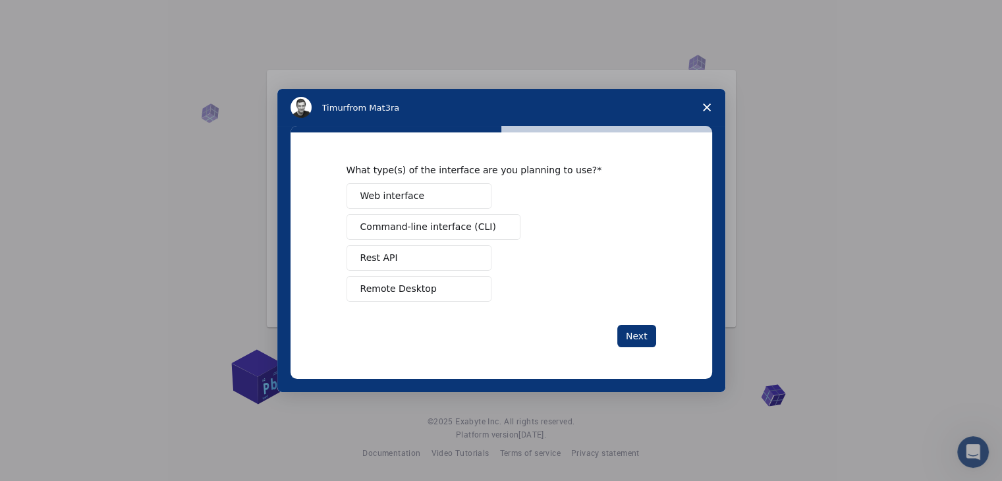
click at [435, 194] on button "Web interface" at bounding box center [419, 196] width 145 height 26
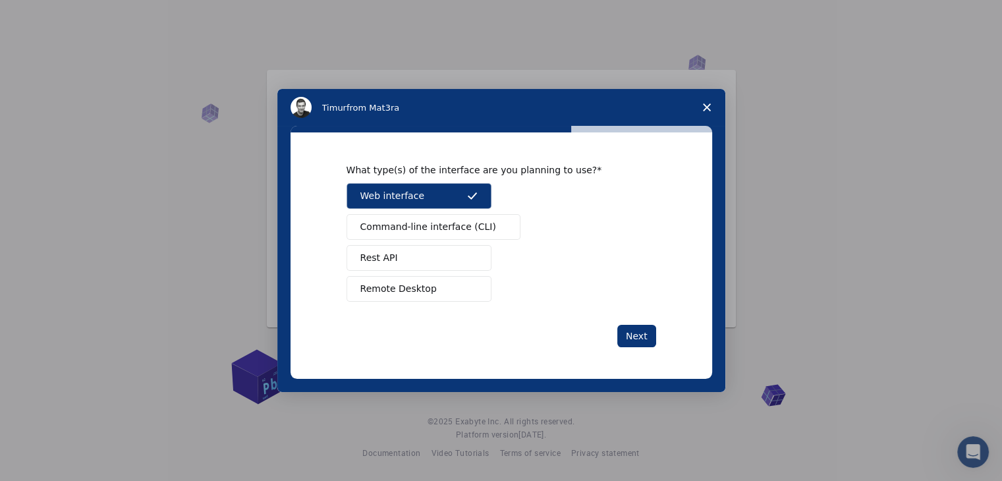
click at [463, 229] on span "Command-line interface (CLI)" at bounding box center [428, 227] width 136 height 14
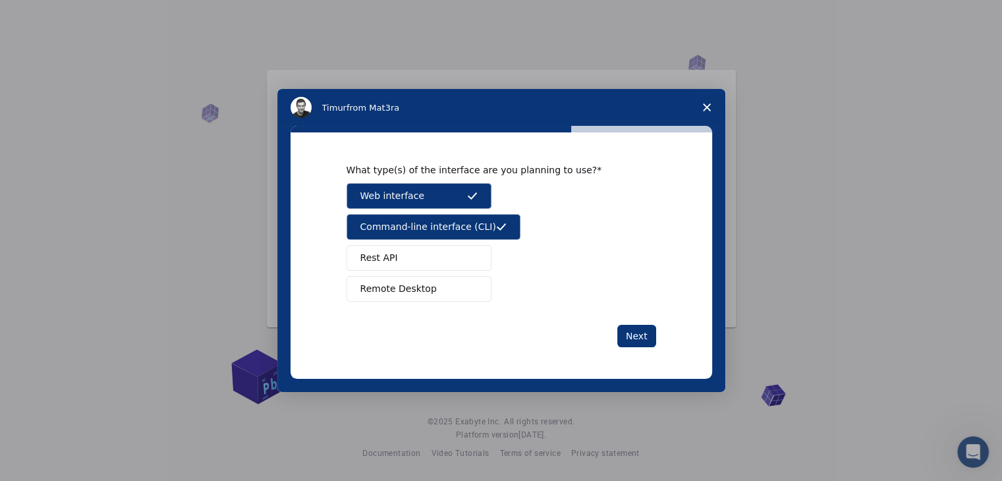
drag, startPoint x: 437, startPoint y: 255, endPoint x: 436, endPoint y: 264, distance: 8.6
click at [435, 256] on button "Rest API" at bounding box center [419, 258] width 145 height 26
click at [455, 297] on button "Remote Desktop" at bounding box center [419, 289] width 145 height 26
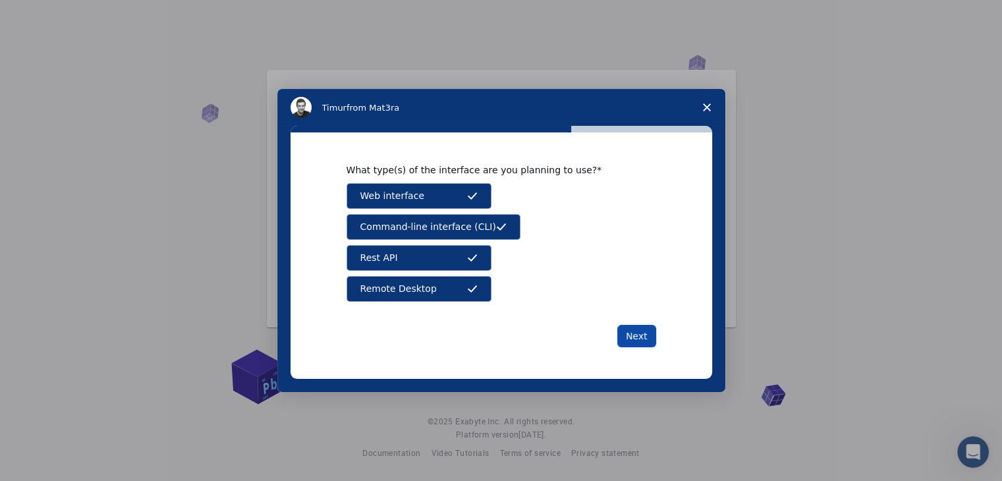
click at [644, 339] on button "Next" at bounding box center [637, 336] width 39 height 22
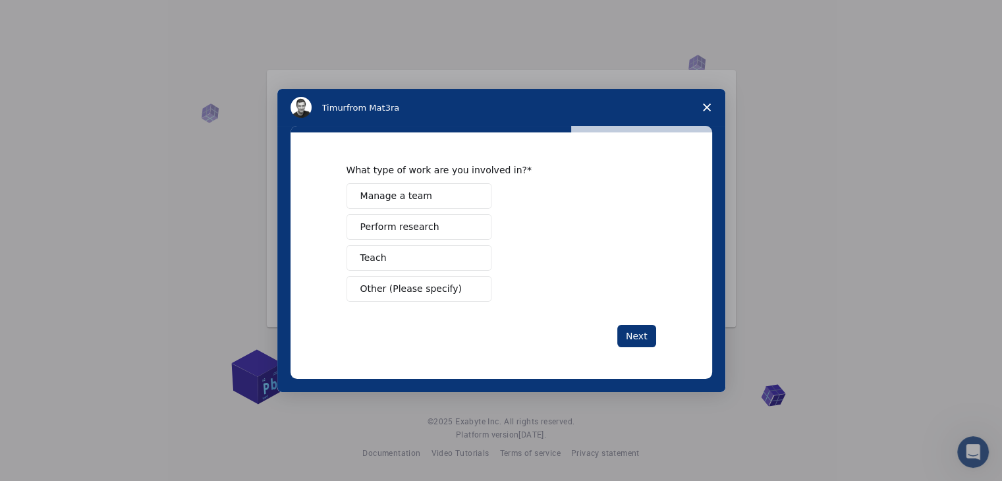
click at [420, 233] on span "Perform research" at bounding box center [399, 227] width 79 height 14
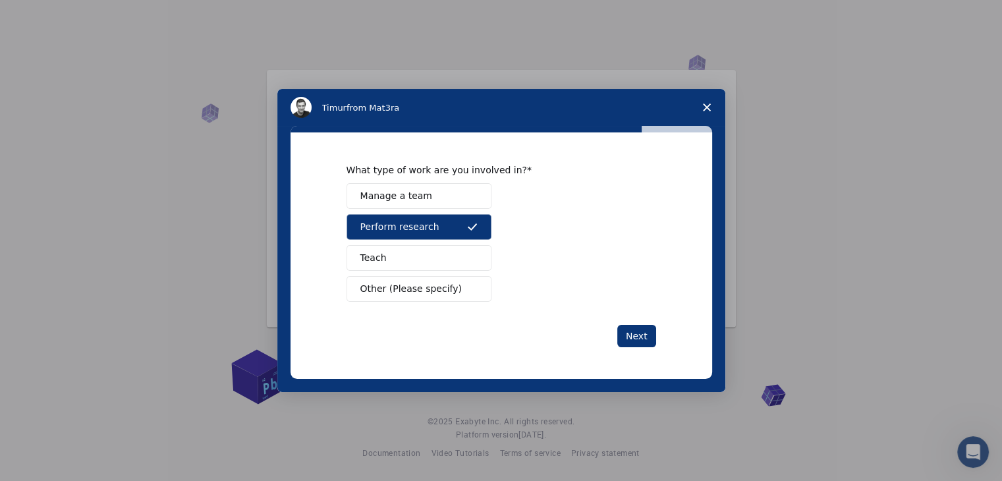
click at [424, 204] on button "Manage a team" at bounding box center [419, 196] width 145 height 26
drag, startPoint x: 403, startPoint y: 248, endPoint x: 395, endPoint y: 259, distance: 13.2
click at [401, 253] on button "Teach" at bounding box center [419, 258] width 145 height 26
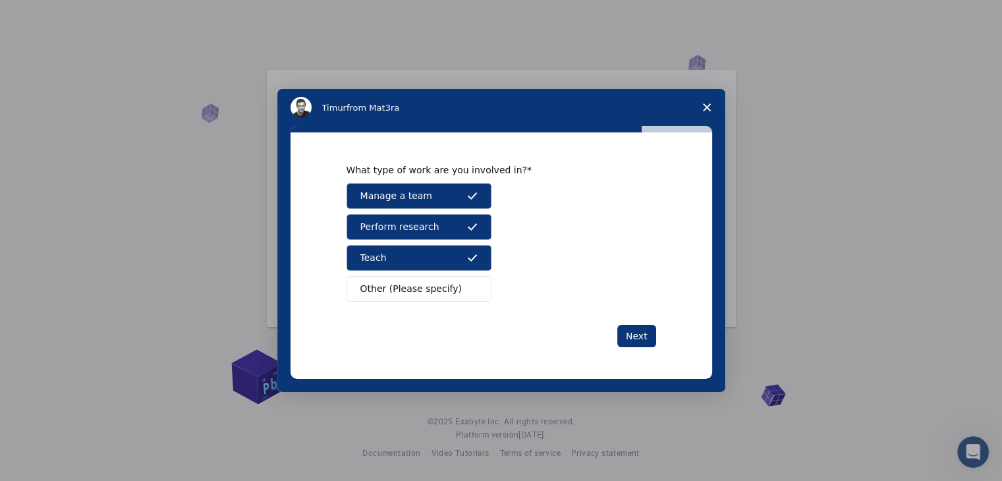
drag, startPoint x: 418, startPoint y: 298, endPoint x: 440, endPoint y: 313, distance: 26.5
click at [421, 301] on div "What type of work are you involved in? Manage a team Perform research Teach Oth…" at bounding box center [502, 255] width 310 height 183
click at [447, 293] on button "Other (Please specify)" at bounding box center [419, 289] width 145 height 26
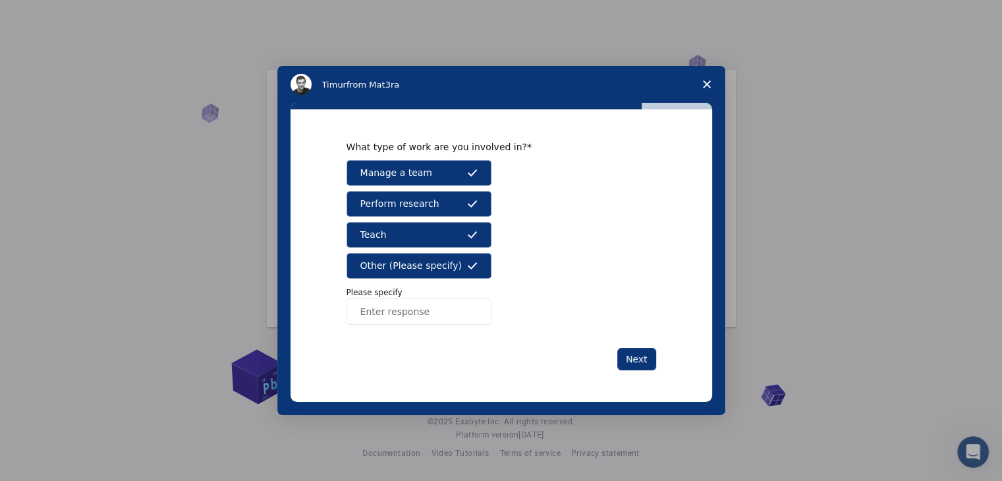
click at [471, 264] on icon "Intercom messenger" at bounding box center [472, 265] width 11 height 11
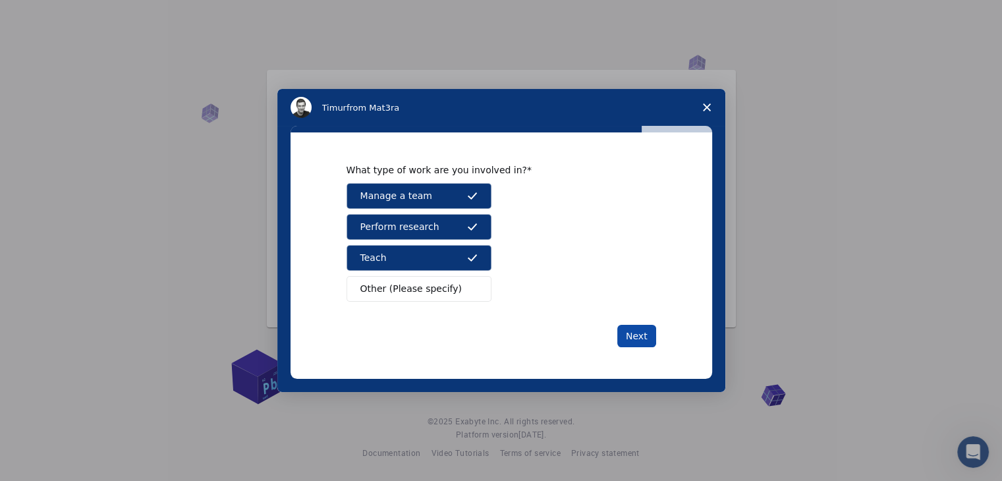
click at [645, 333] on button "Next" at bounding box center [637, 336] width 39 height 22
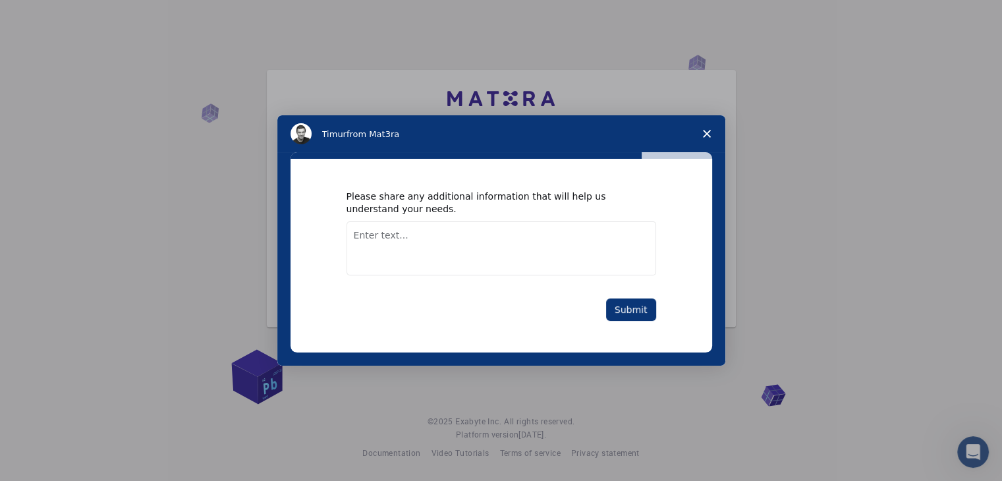
click at [551, 230] on textarea "Enter text..." at bounding box center [502, 248] width 310 height 54
type textarea "good"
click at [636, 311] on button "Submit" at bounding box center [631, 310] width 50 height 22
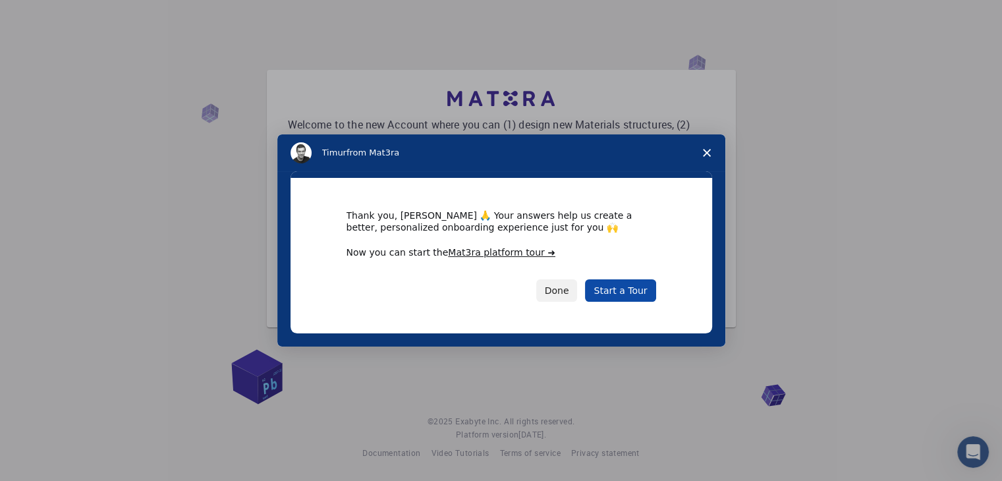
click at [640, 285] on link "Start a Tour" at bounding box center [620, 290] width 71 height 22
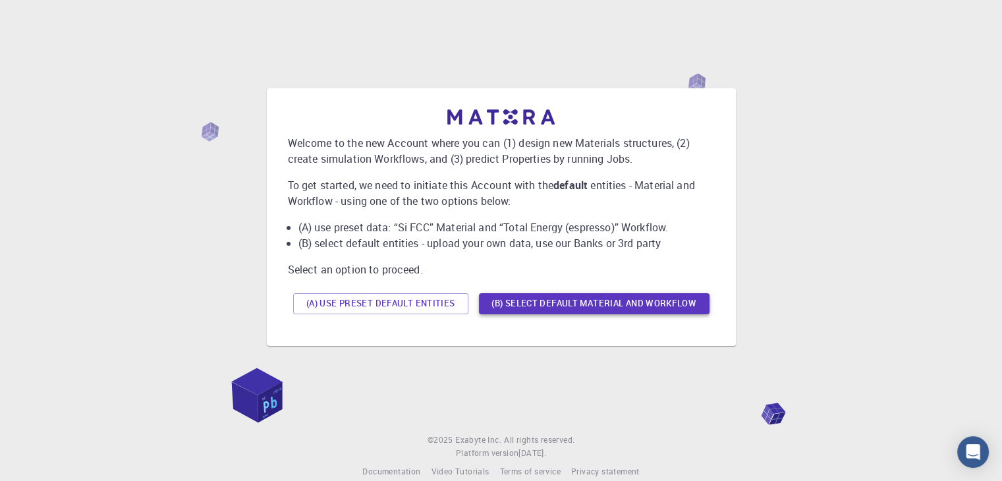
click at [514, 304] on button "(B) Select default material and workflow" at bounding box center [594, 303] width 231 height 21
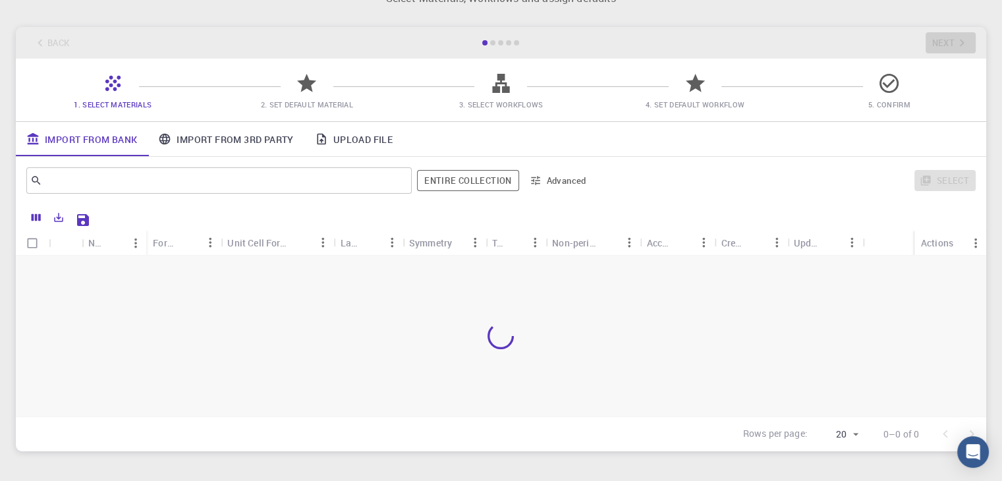
scroll to position [88, 0]
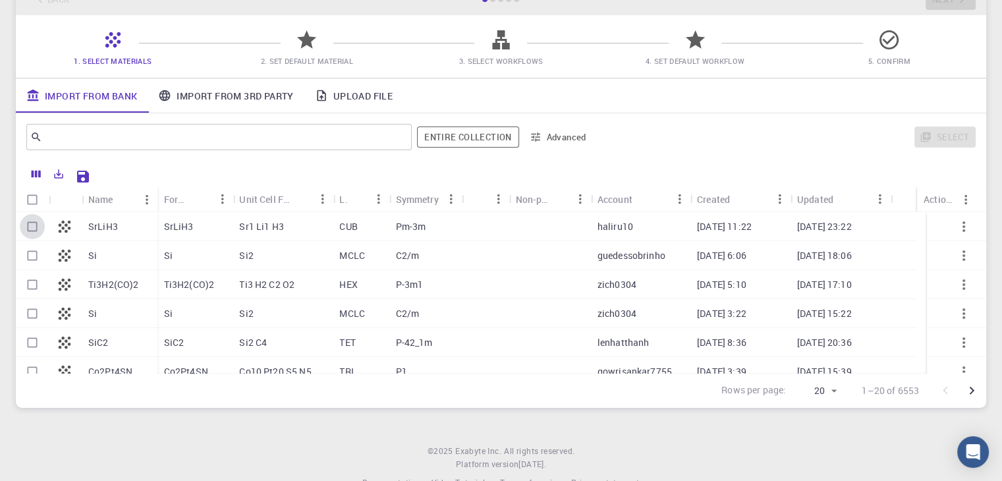
click at [34, 227] on input "Select row" at bounding box center [32, 226] width 25 height 25
checkbox input "true"
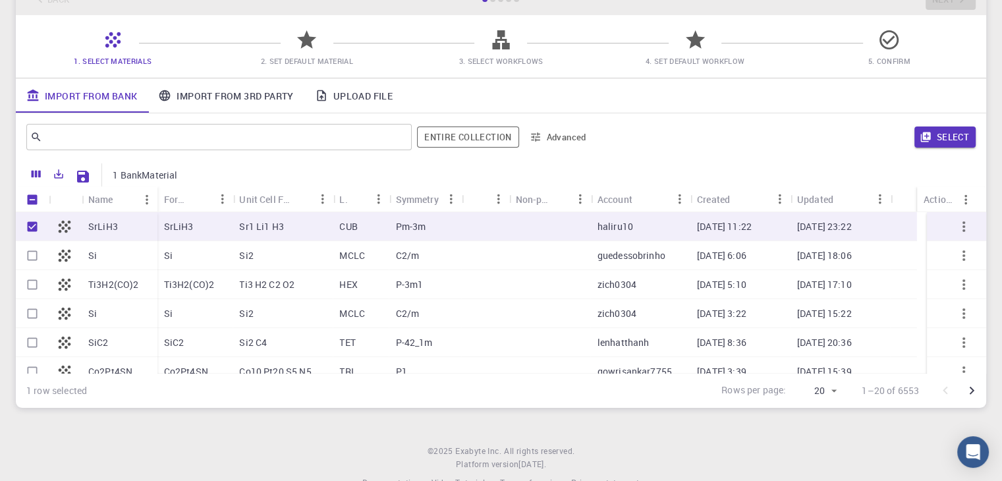
click at [931, 142] on icon "button" at bounding box center [926, 137] width 12 height 12
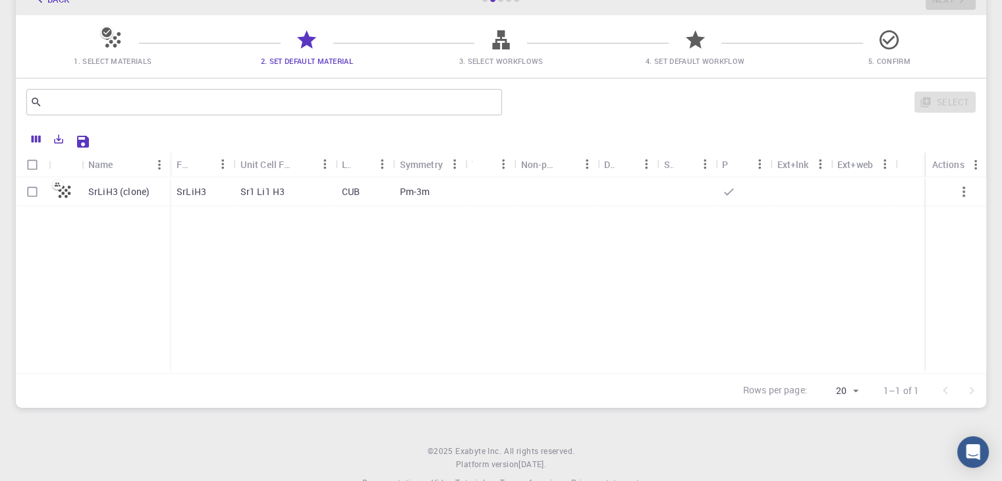
click at [245, 188] on p "Sr1 Li1 H3" at bounding box center [263, 191] width 45 height 13
checkbox input "true"
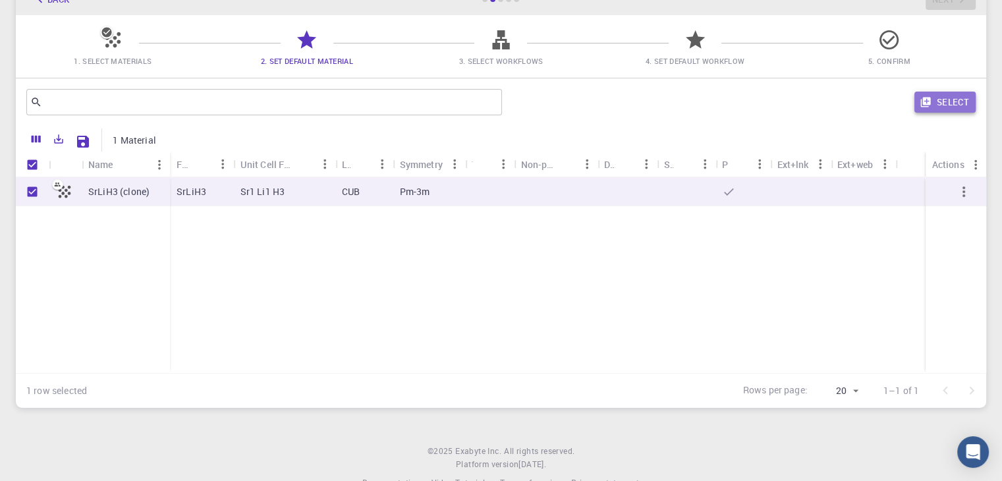
click at [922, 107] on icon "button" at bounding box center [926, 102] width 12 height 12
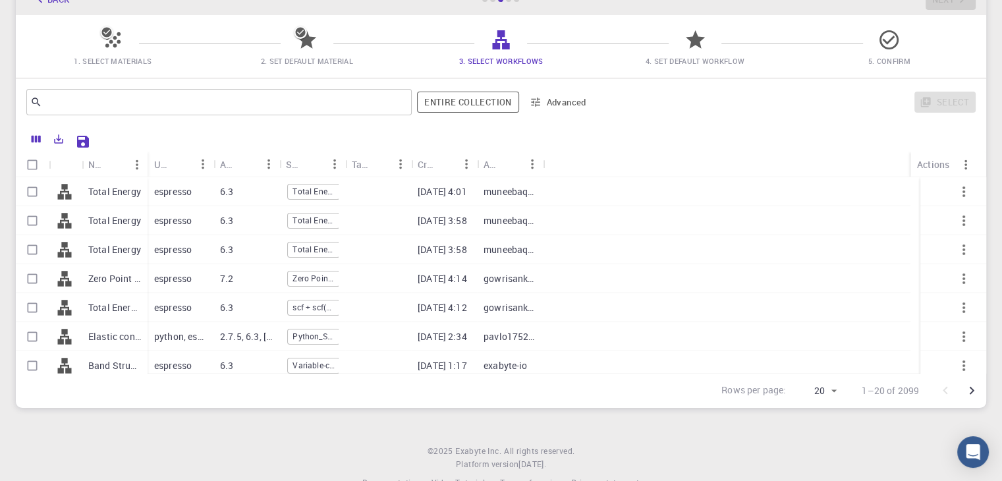
click at [130, 195] on p "Total Energy" at bounding box center [114, 191] width 53 height 13
checkbox input "true"
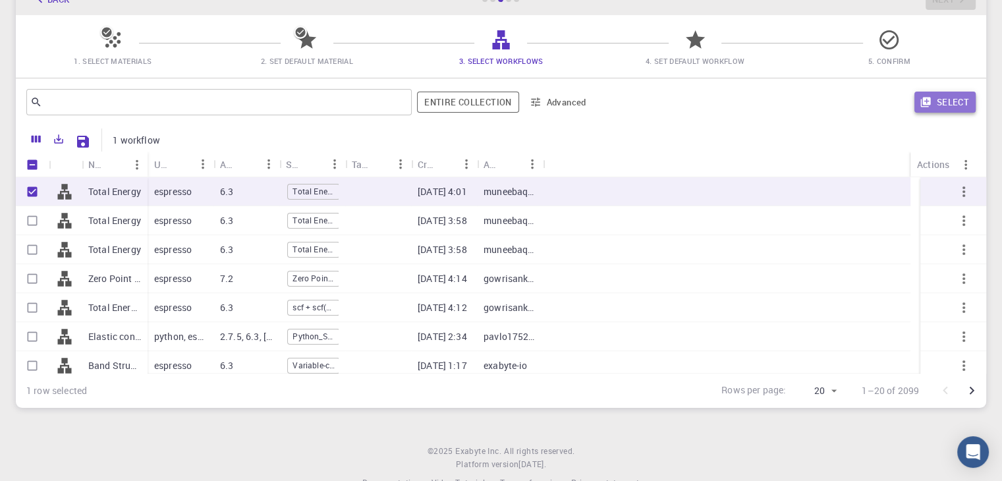
click at [944, 107] on button "Select" at bounding box center [945, 102] width 61 height 21
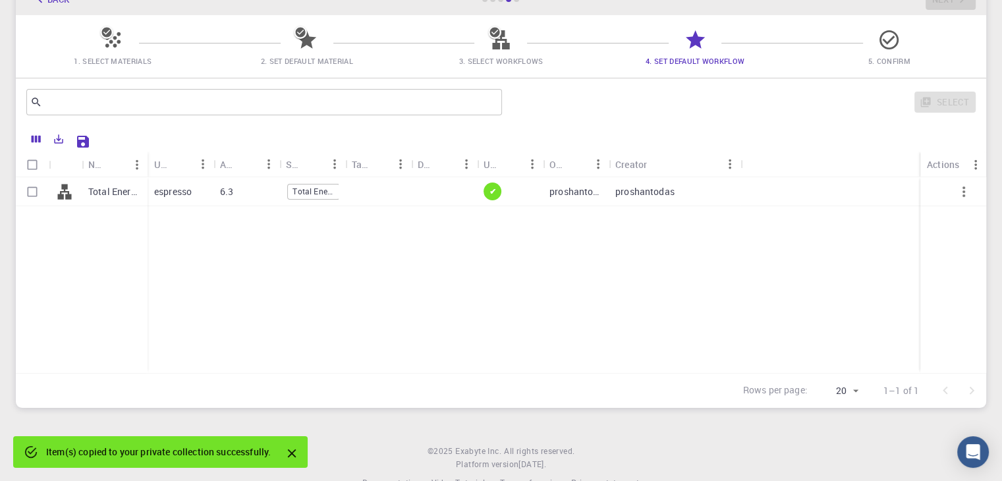
click at [750, 187] on div at bounding box center [831, 191] width 180 height 29
checkbox input "true"
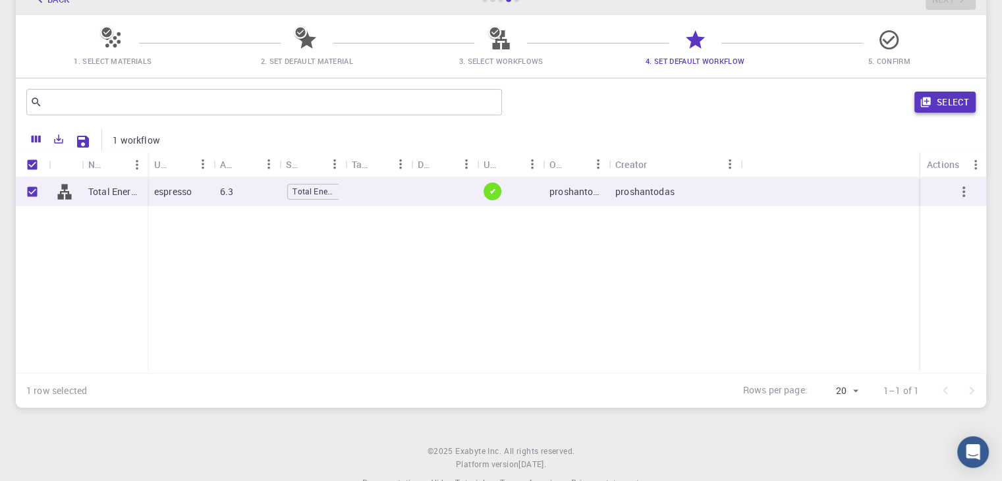
click at [972, 111] on button "Select" at bounding box center [945, 102] width 61 height 21
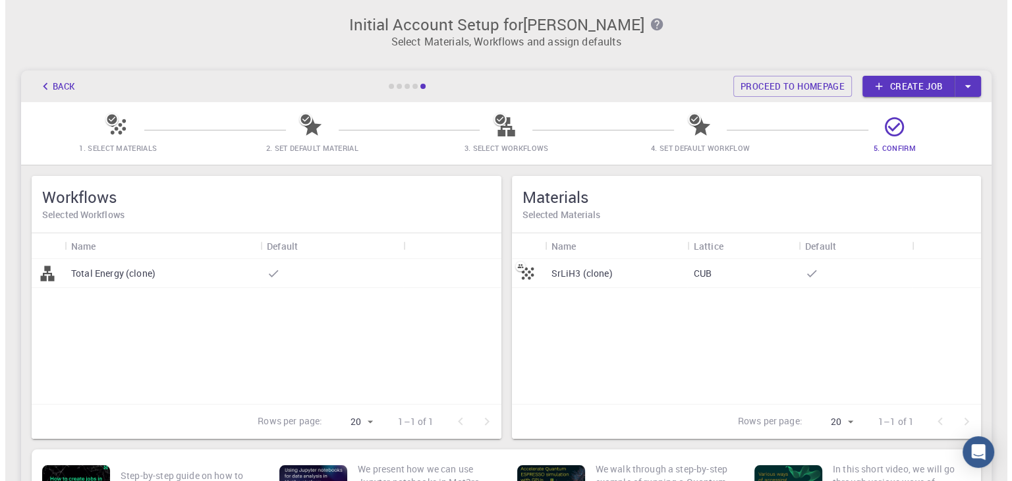
scroll to position [0, 0]
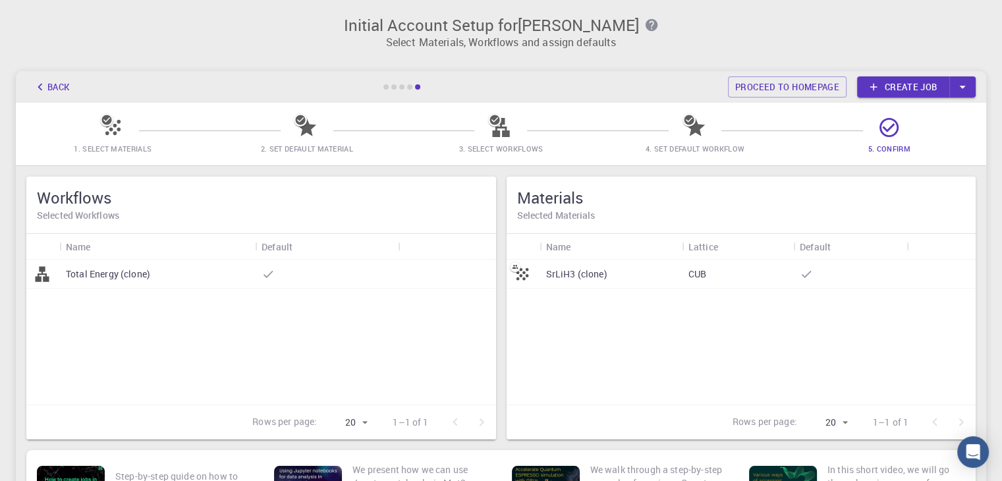
click at [892, 92] on link "Create job" at bounding box center [903, 86] width 92 height 21
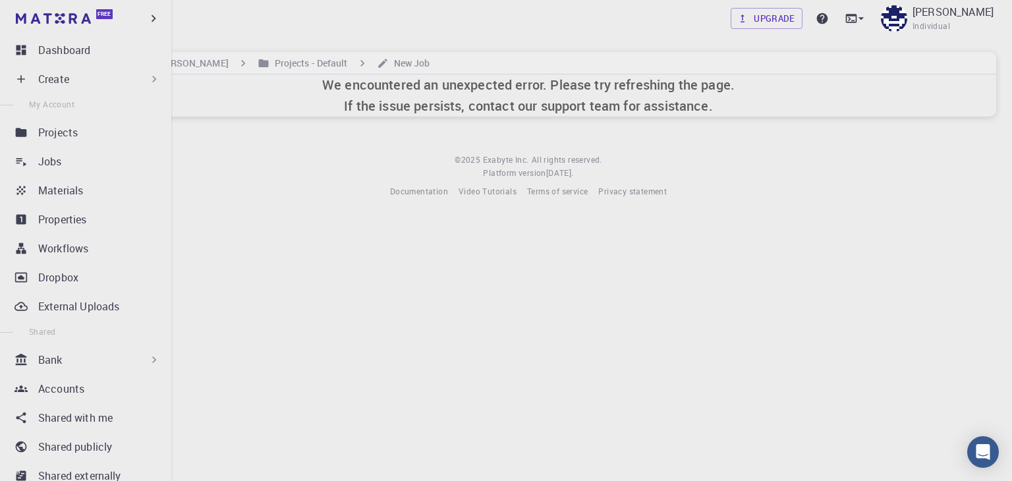
click at [37, 69] on div "Create" at bounding box center [89, 79] width 156 height 26
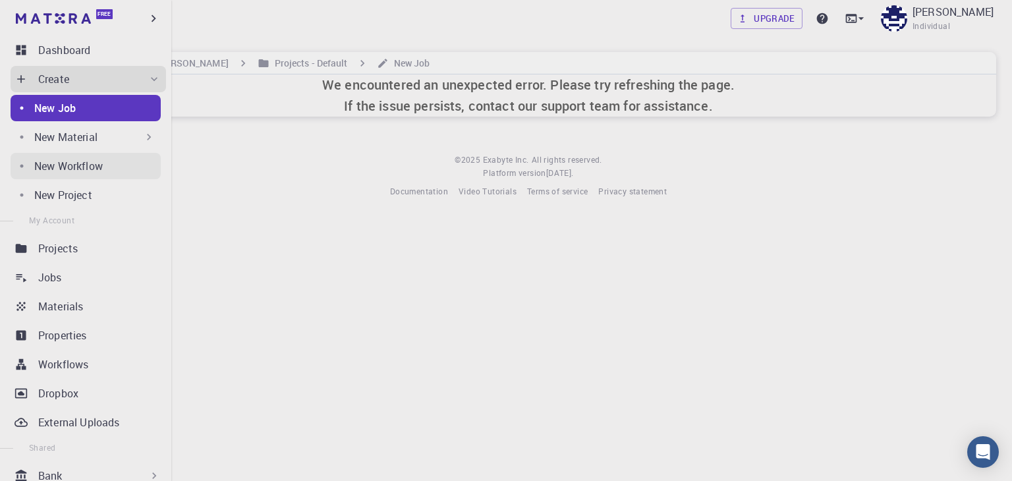
click at [60, 160] on p "New Workflow" at bounding box center [68, 166] width 69 height 16
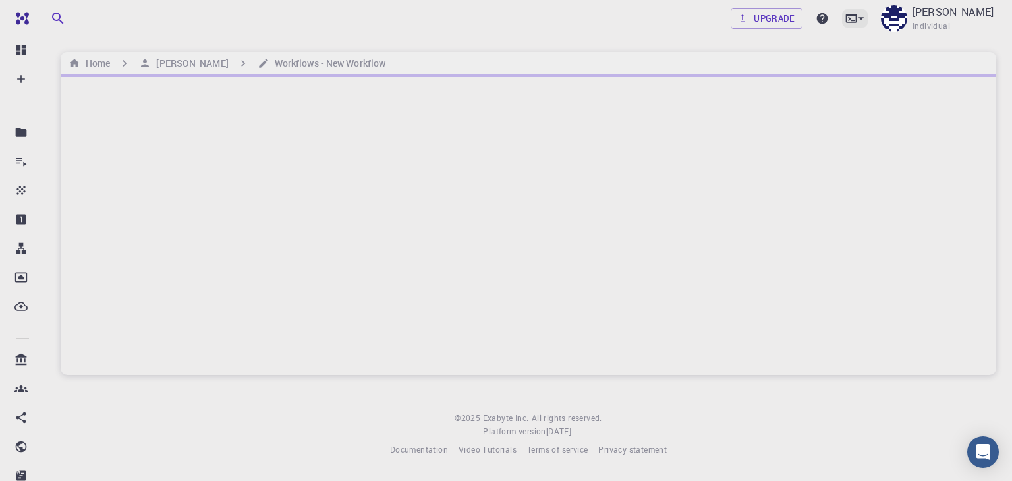
click at [868, 24] on icon at bounding box center [861, 18] width 13 height 13
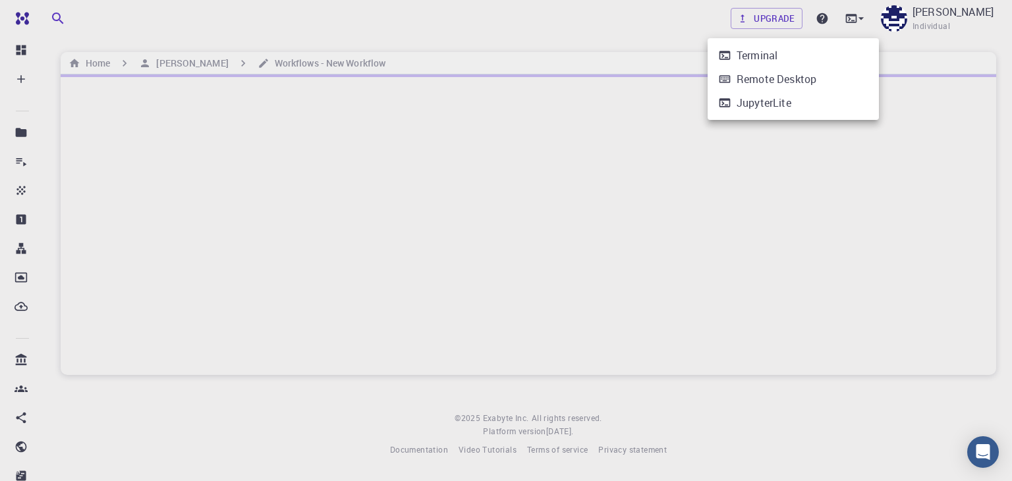
click at [875, 23] on div at bounding box center [506, 240] width 1012 height 481
